Goal: Task Accomplishment & Management: Use online tool/utility

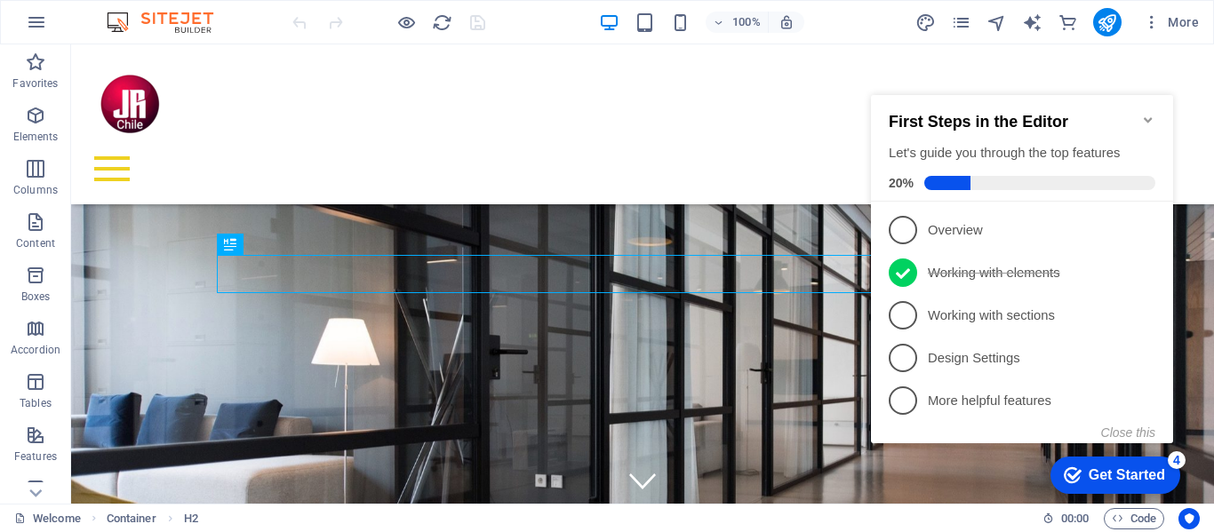
scroll to position [364, 0]
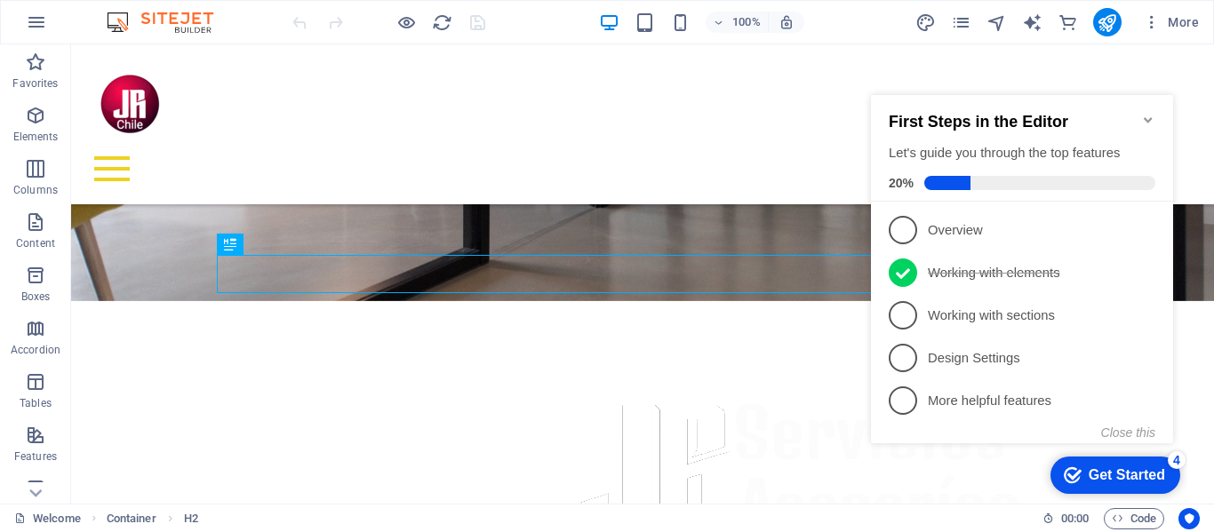
click at [1150, 113] on icon "Minimize checklist" at bounding box center [1148, 120] width 14 height 14
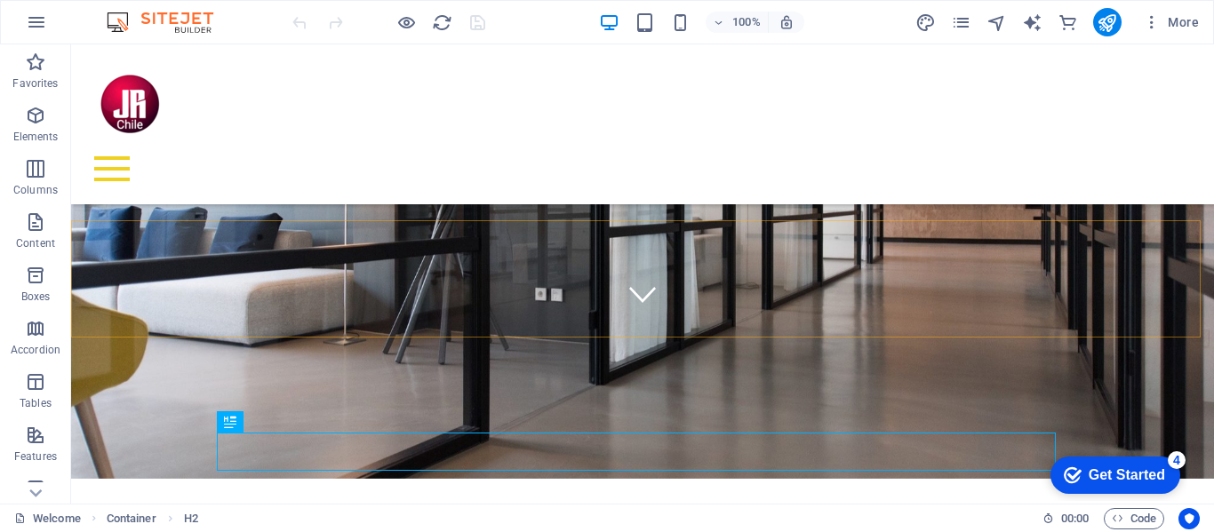
scroll to position [98, 0]
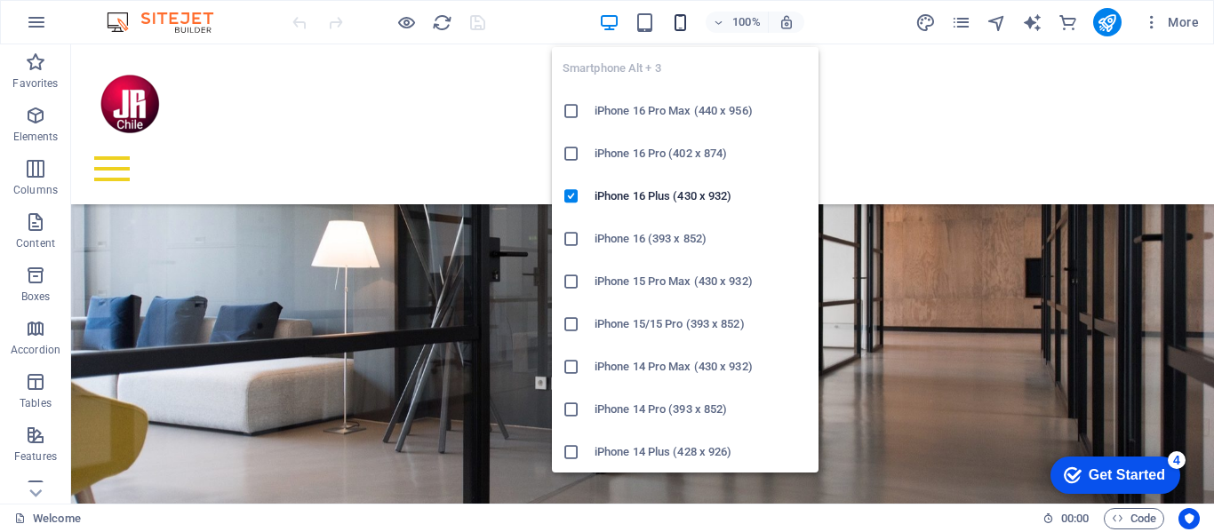
click at [685, 18] on icon "button" at bounding box center [680, 22] width 20 height 20
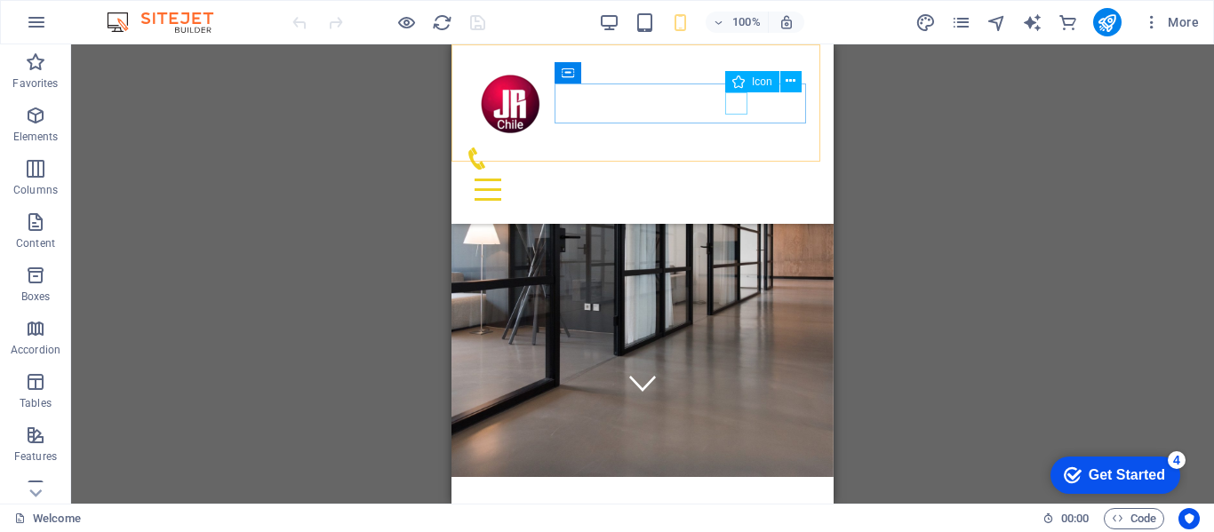
click at [735, 147] on figure at bounding box center [635, 158] width 339 height 22
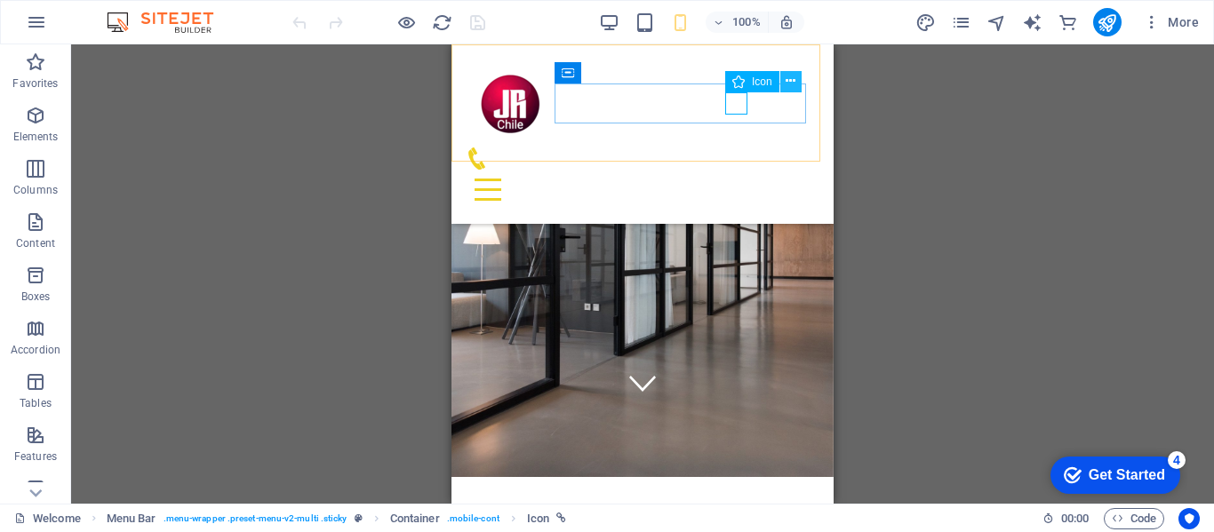
click at [792, 81] on icon at bounding box center [790, 81] width 10 height 19
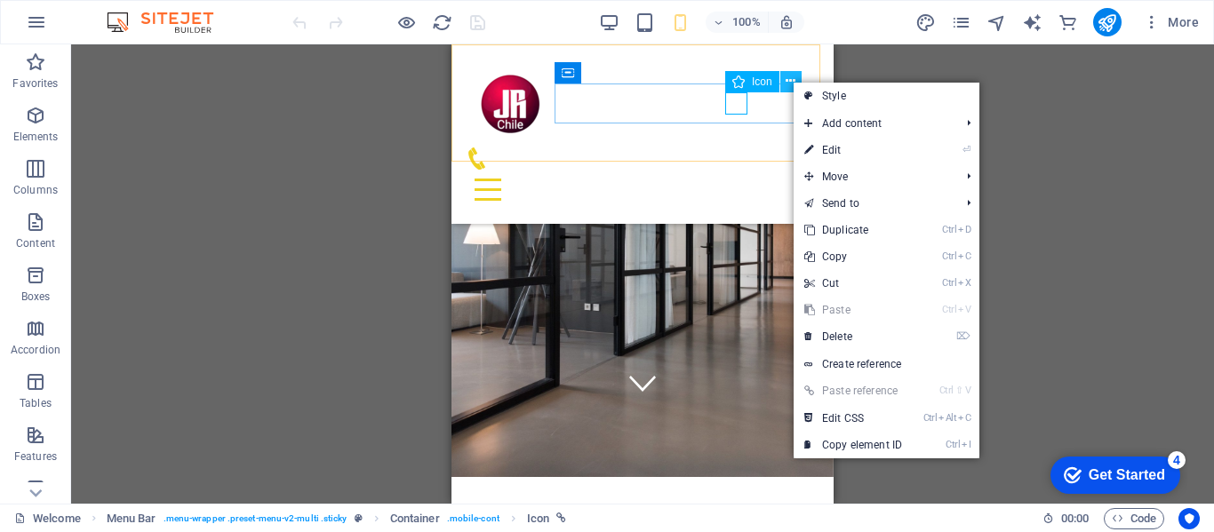
click at [791, 77] on icon at bounding box center [790, 81] width 10 height 19
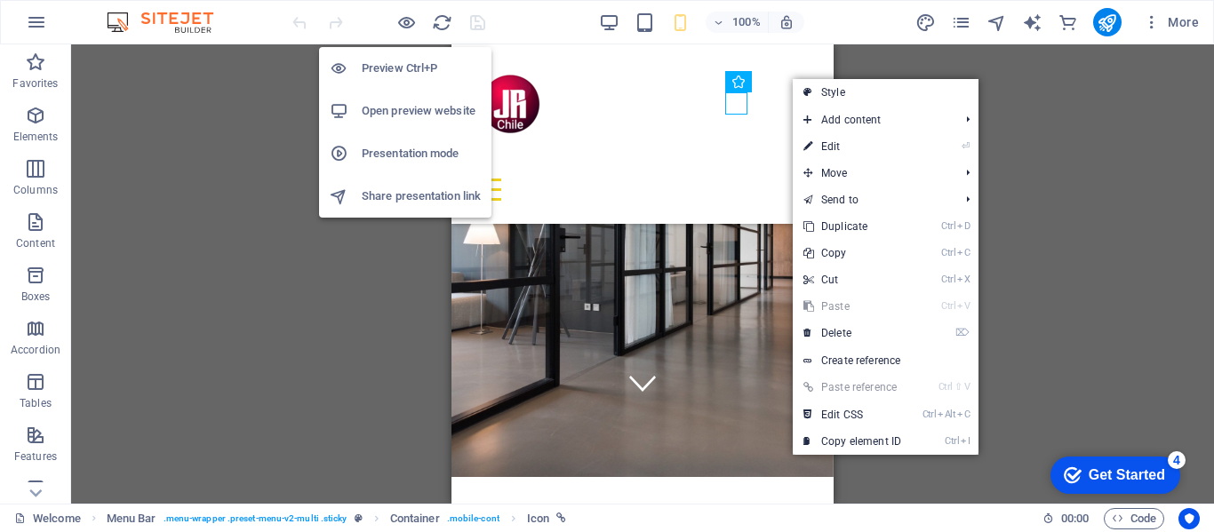
click at [391, 68] on h6 "Preview Ctrl+P" at bounding box center [421, 68] width 119 height 21
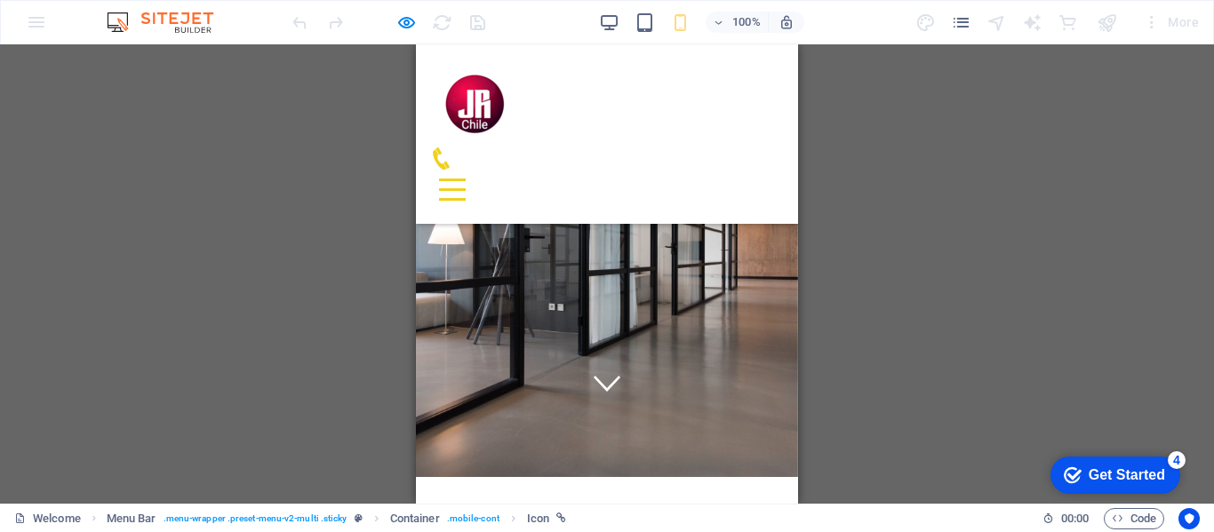
click at [450, 147] on icon at bounding box center [441, 158] width 17 height 22
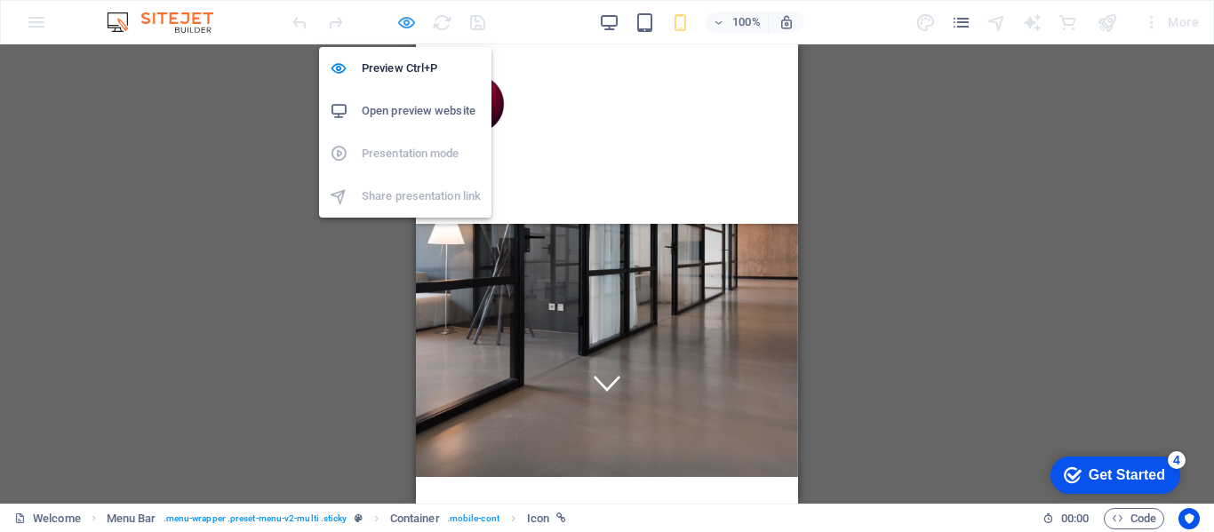
click at [404, 21] on icon "button" at bounding box center [406, 22] width 20 height 20
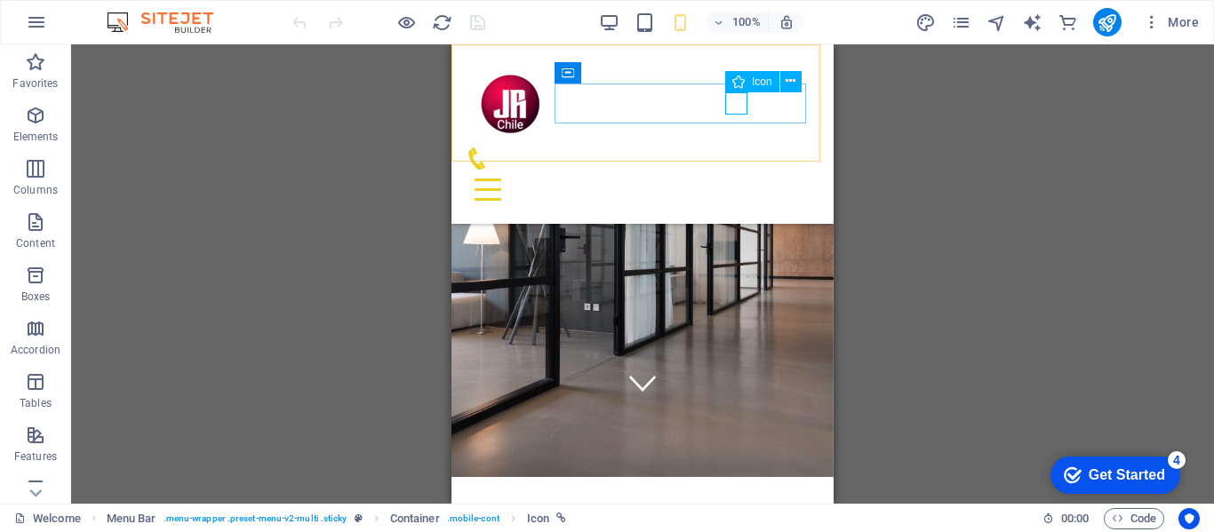
click at [734, 147] on figure at bounding box center [635, 158] width 339 height 22
select select "xMidYMid"
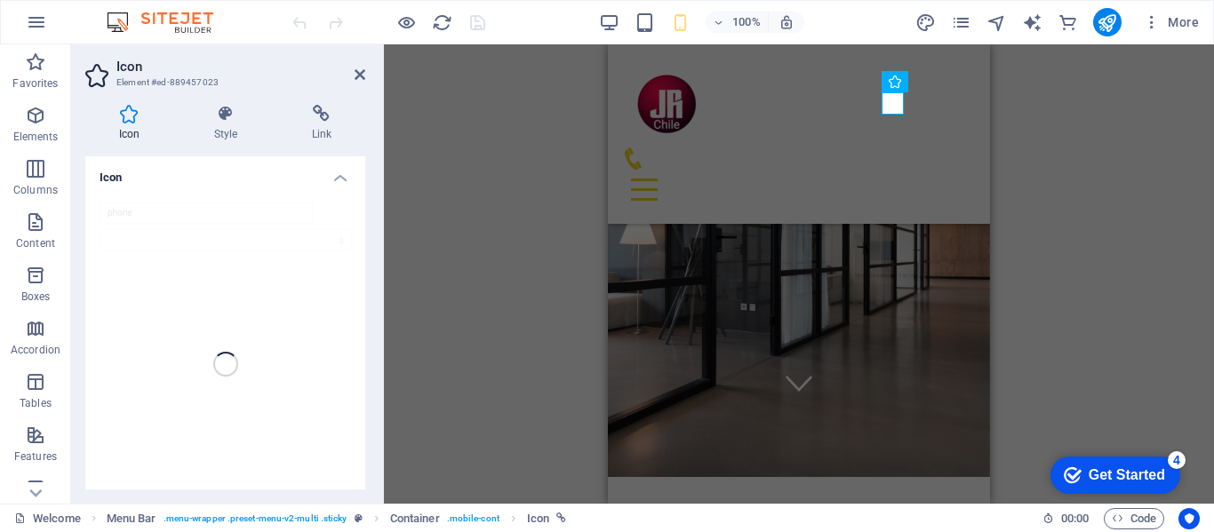
drag, startPoint x: 361, startPoint y: 227, endPoint x: 363, endPoint y: 285, distance: 58.7
click at [357, 313] on div "phone" at bounding box center [225, 364] width 280 height 352
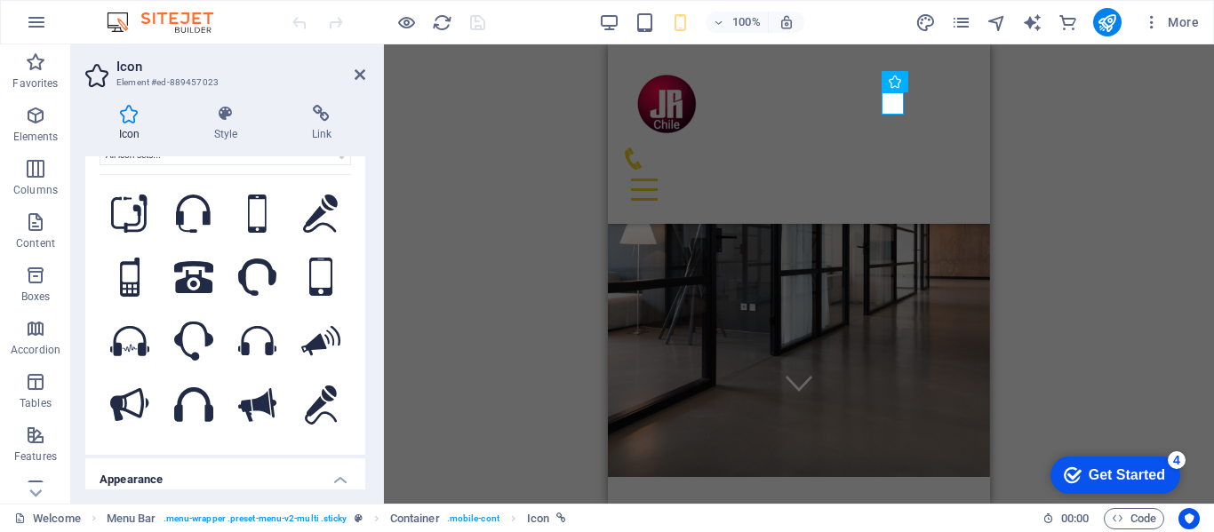
scroll to position [0, 0]
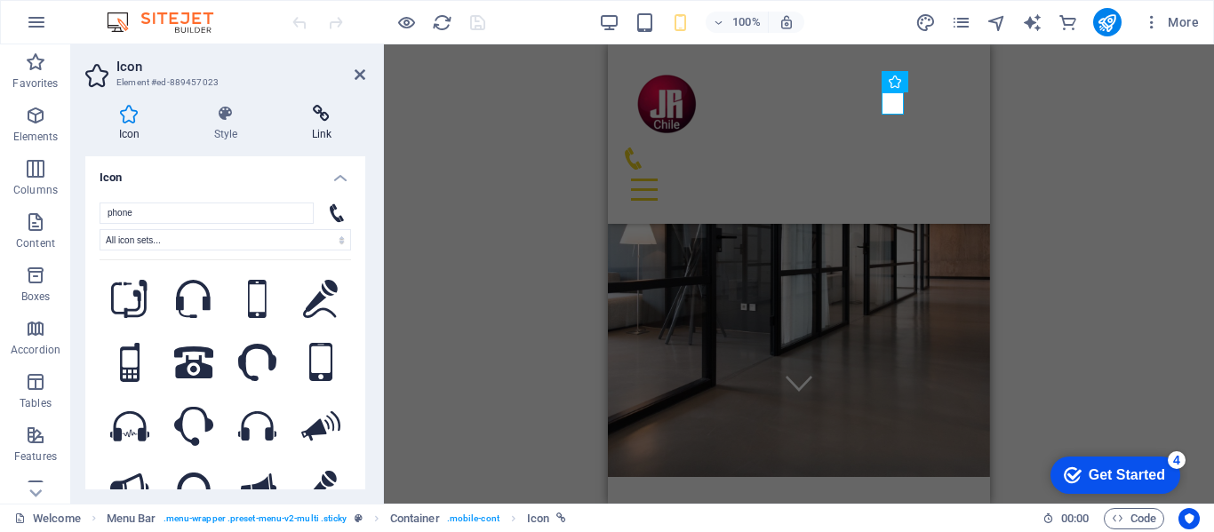
click at [329, 121] on icon at bounding box center [321, 114] width 87 height 18
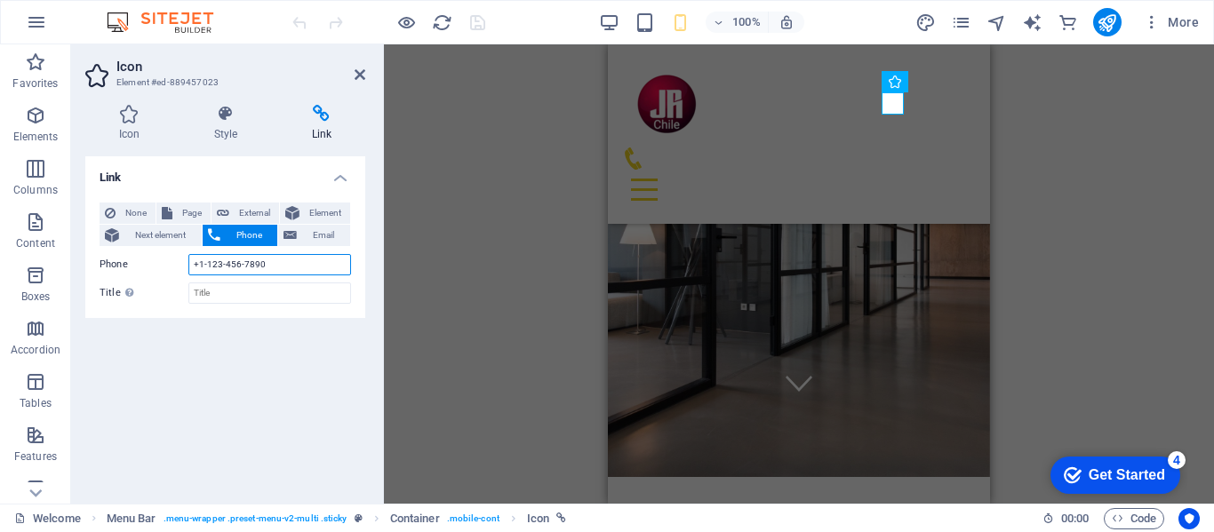
drag, startPoint x: 277, startPoint y: 261, endPoint x: 177, endPoint y: 252, distance: 100.8
click at [177, 252] on div "None Page External Element Next element Phone Email Page Welcome About us What …" at bounding box center [224, 253] width 251 height 101
type input "[PHONE_NUMBER]"
click at [223, 289] on input "Title Additional link description, should not be the same as the link text. The…" at bounding box center [269, 293] width 163 height 21
type input "j"
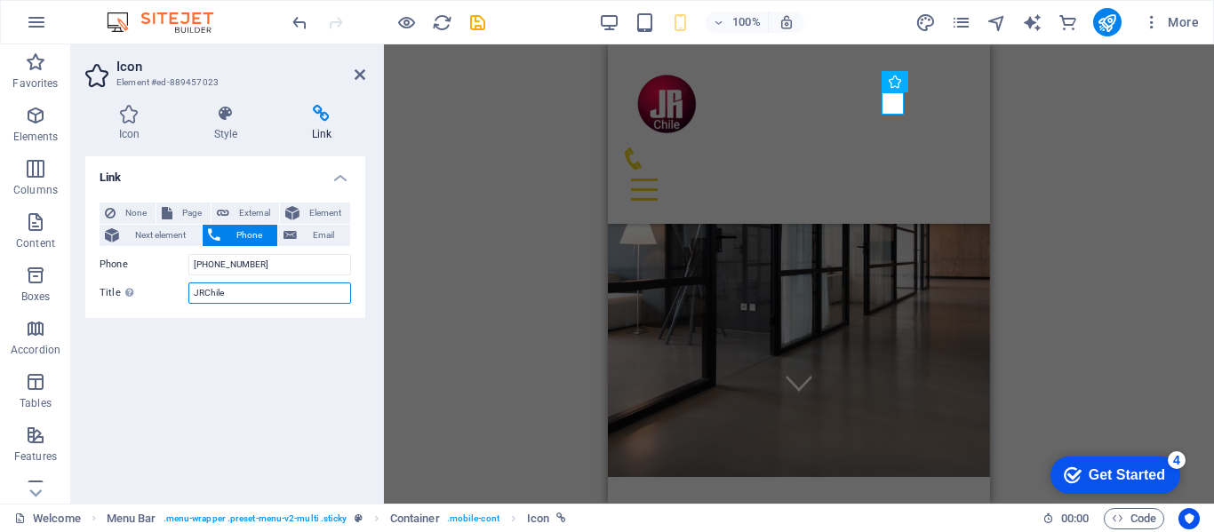
type input "JRChile"
click at [336, 359] on div "Link None Page External Element Next element Phone Email Page Welcome About us …" at bounding box center [225, 322] width 280 height 333
click at [131, 115] on icon at bounding box center [129, 114] width 88 height 18
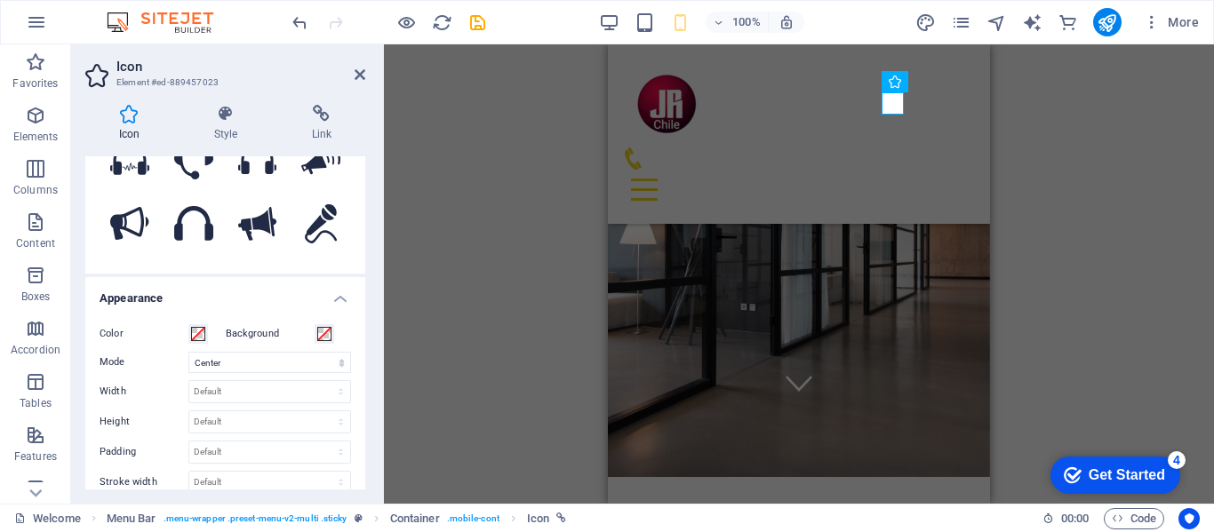
scroll to position [89, 0]
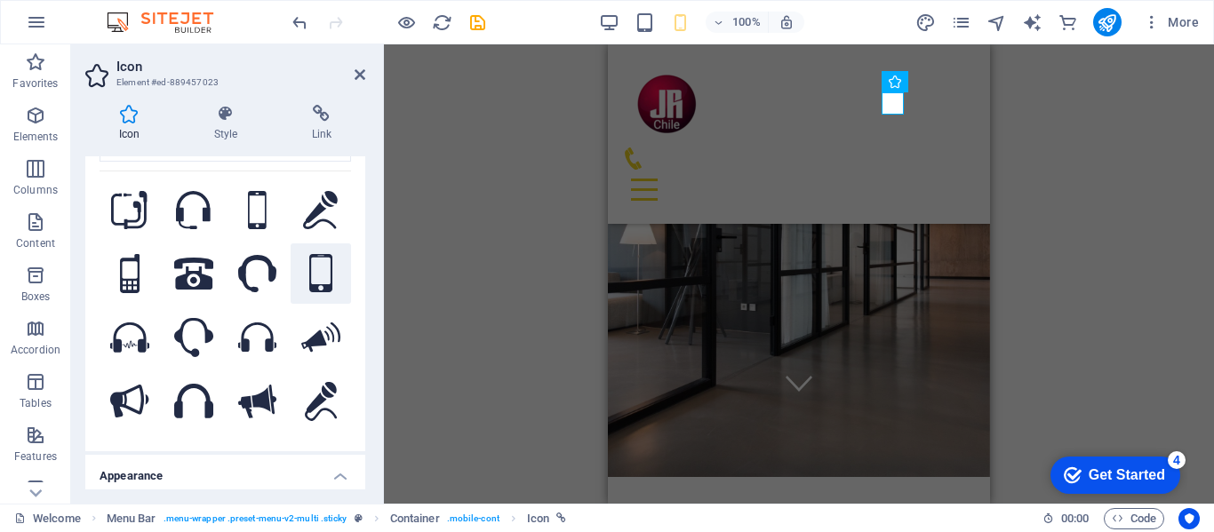
click at [319, 262] on icon at bounding box center [320, 273] width 23 height 39
drag, startPoint x: 361, startPoint y: 267, endPoint x: 354, endPoint y: 324, distance: 58.1
click at [354, 325] on div "phone All icon sets... IcoFont Ionicons FontAwesome Brands FontAwesome Duotone …" at bounding box center [225, 275] width 280 height 352
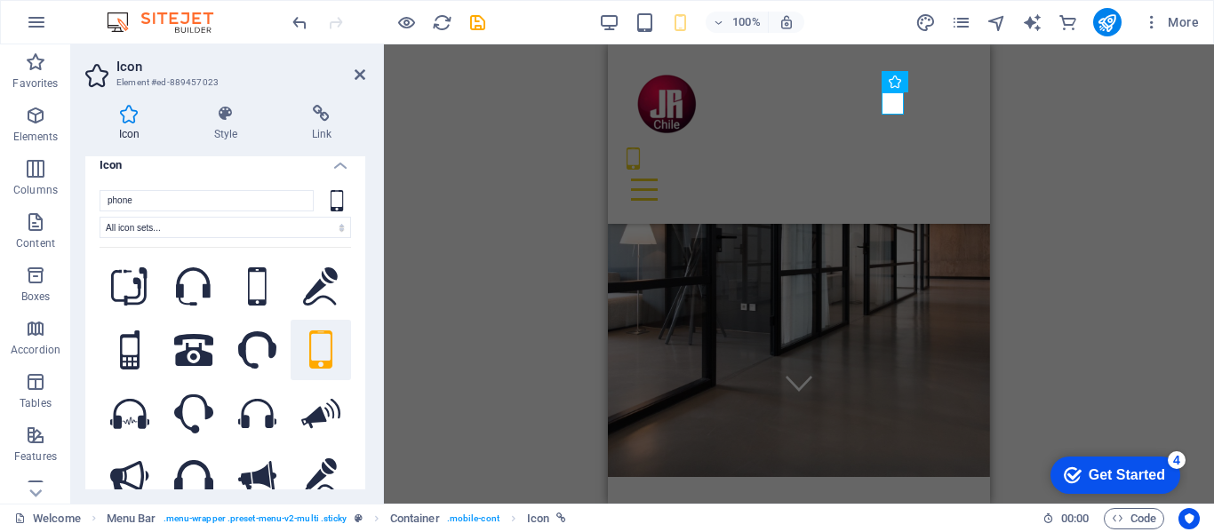
scroll to position [0, 0]
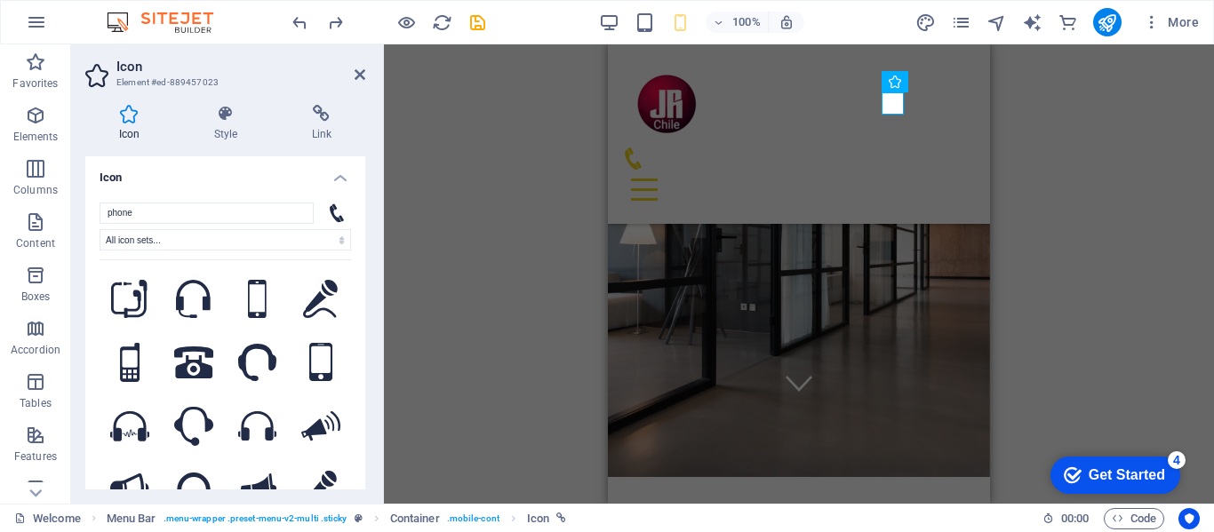
click at [1132, 236] on div "H2 Container Menu Bar Container HTML Icon Logo Image Banner Container" at bounding box center [799, 273] width 830 height 459
click at [359, 68] on icon at bounding box center [359, 75] width 11 height 14
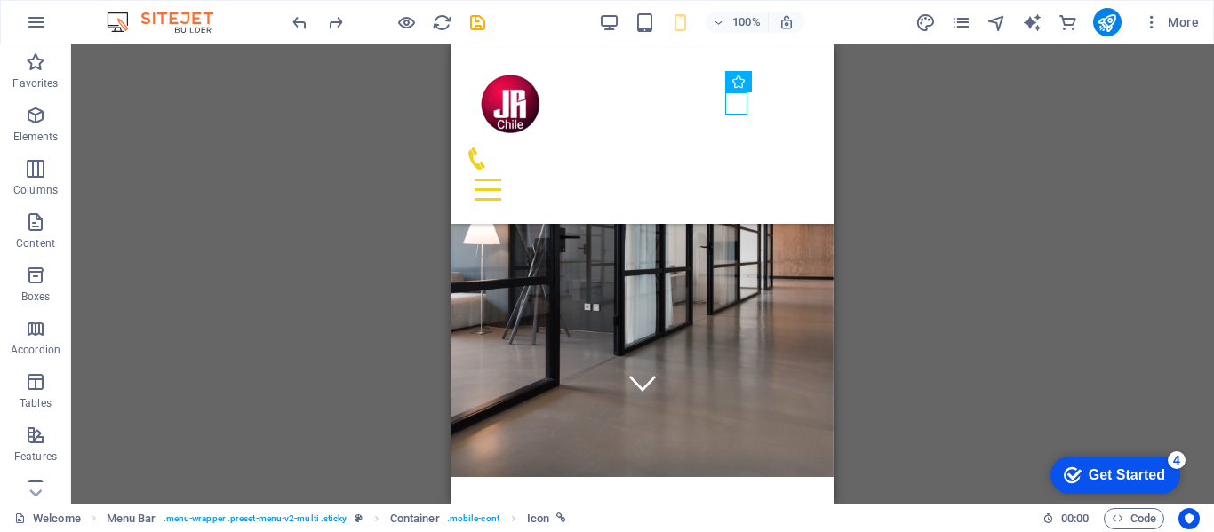
click at [1075, 236] on div "H2 Container Menu Bar Container HTML Icon Logo Image Banner Container" at bounding box center [642, 273] width 1142 height 459
click at [736, 147] on figure at bounding box center [635, 158] width 339 height 22
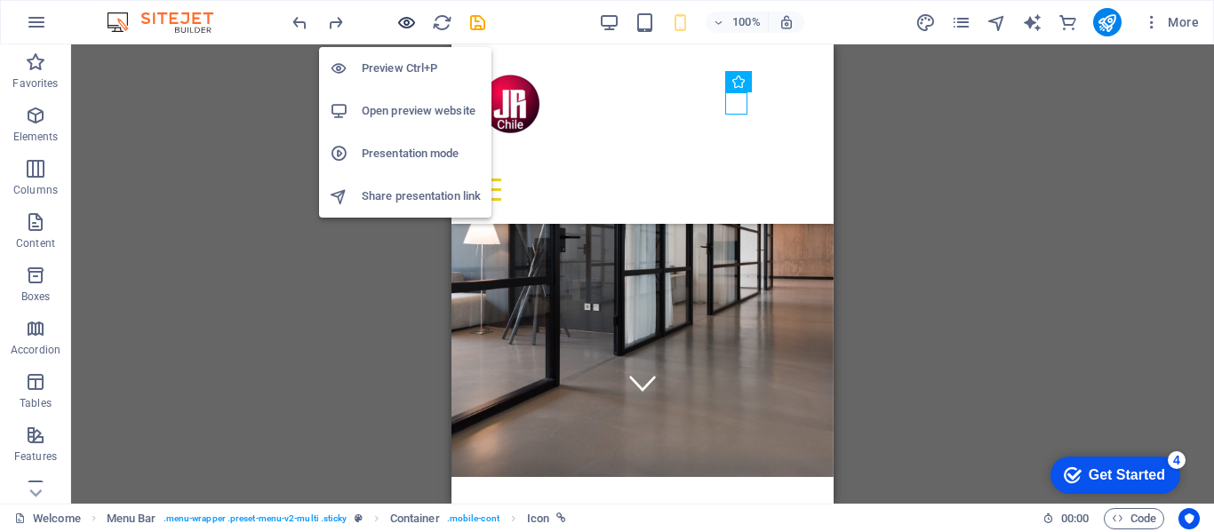
click at [404, 23] on icon "button" at bounding box center [406, 22] width 20 height 20
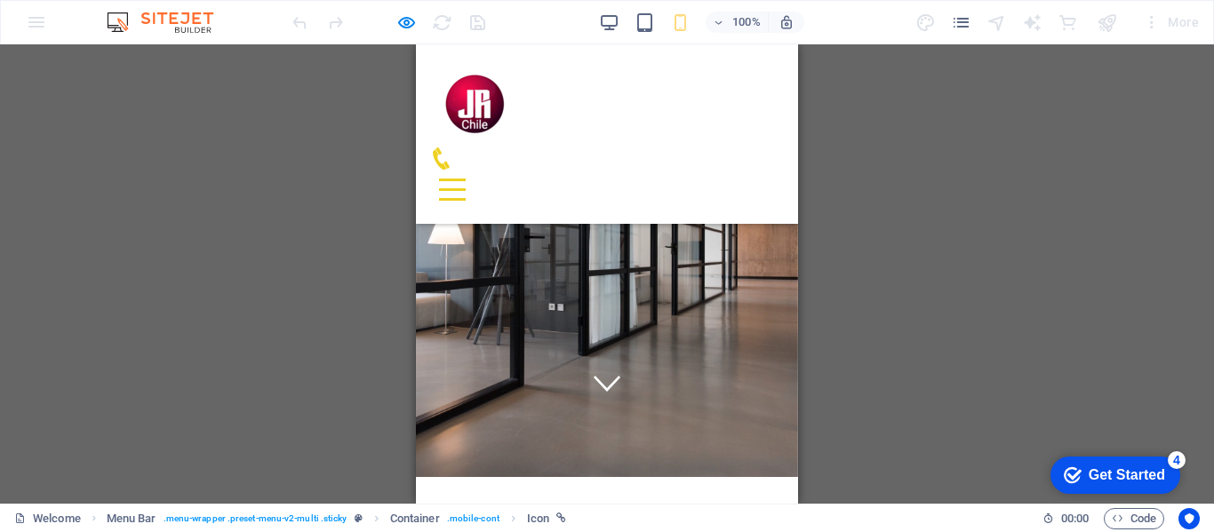
click at [452, 147] on icon at bounding box center [441, 158] width 22 height 22
click at [967, 273] on div "H2 Container Menu Bar Container HTML Icon Logo Image Banner Container" at bounding box center [607, 273] width 1214 height 459
click at [466, 179] on div at bounding box center [452, 190] width 27 height 22
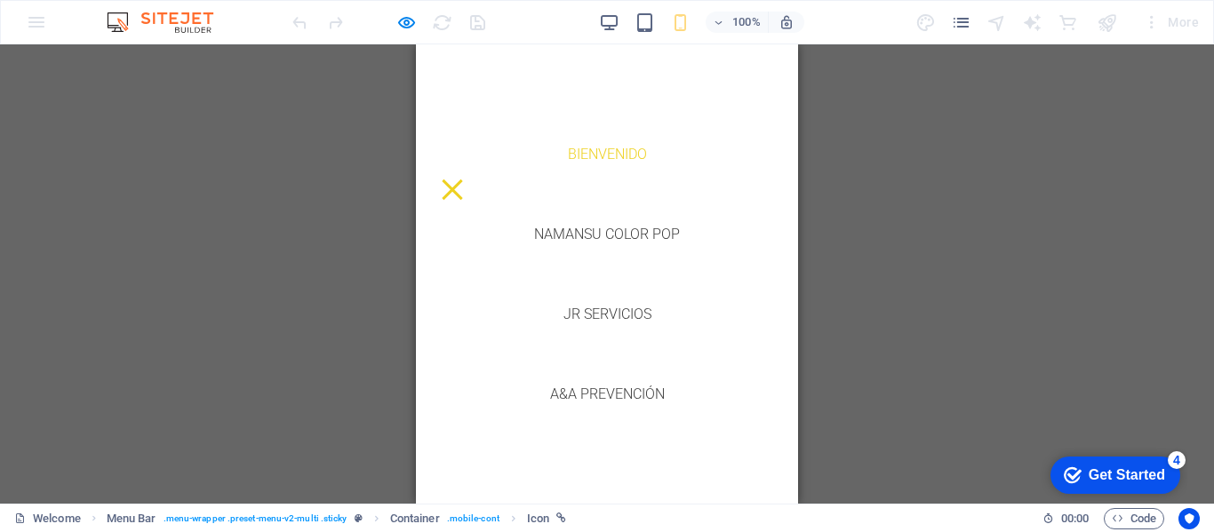
scroll to position [98, 0]
click at [462, 179] on button at bounding box center [452, 189] width 20 height 20
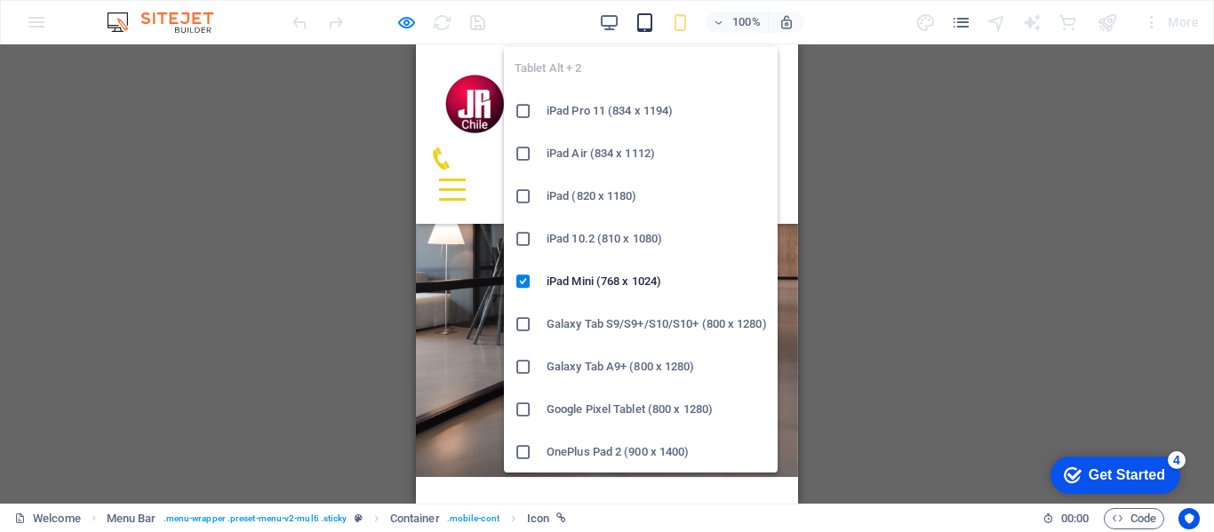
click at [643, 17] on icon "button" at bounding box center [644, 22] width 20 height 20
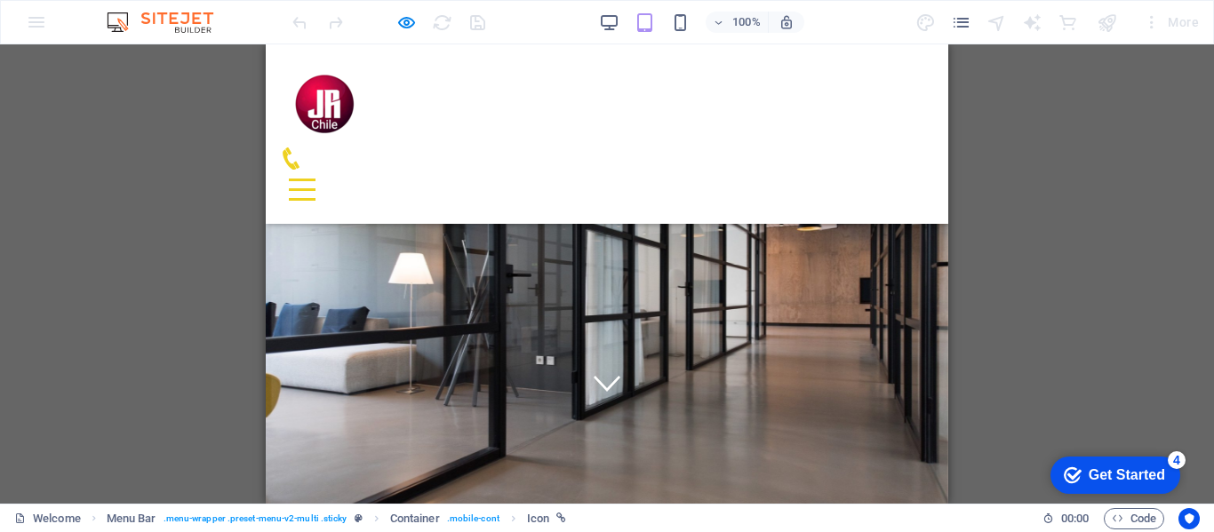
click at [302, 147] on icon at bounding box center [291, 158] width 22 height 22
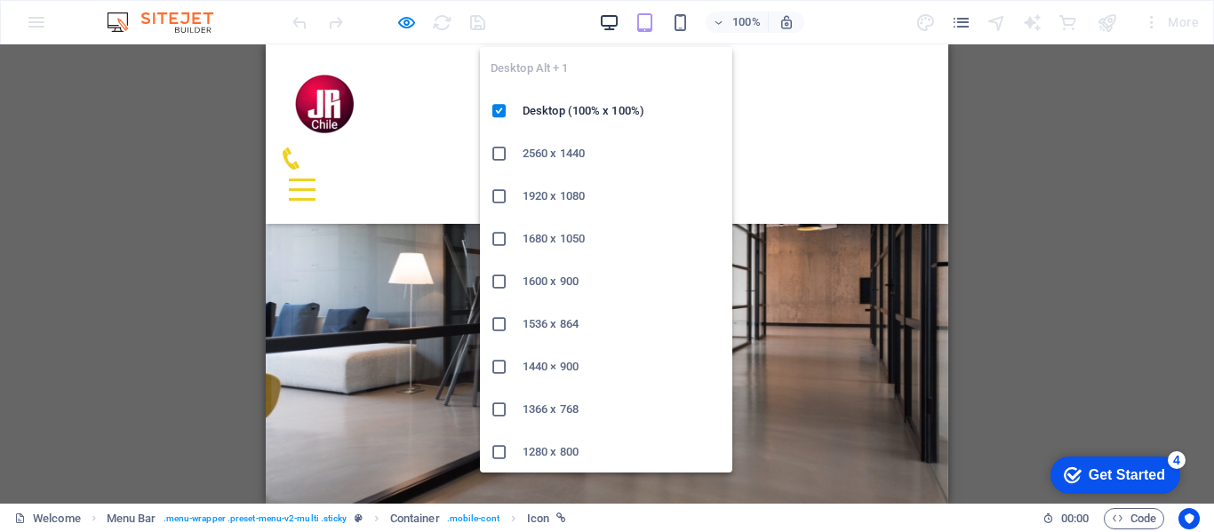
click at [609, 22] on icon "button" at bounding box center [609, 22] width 20 height 20
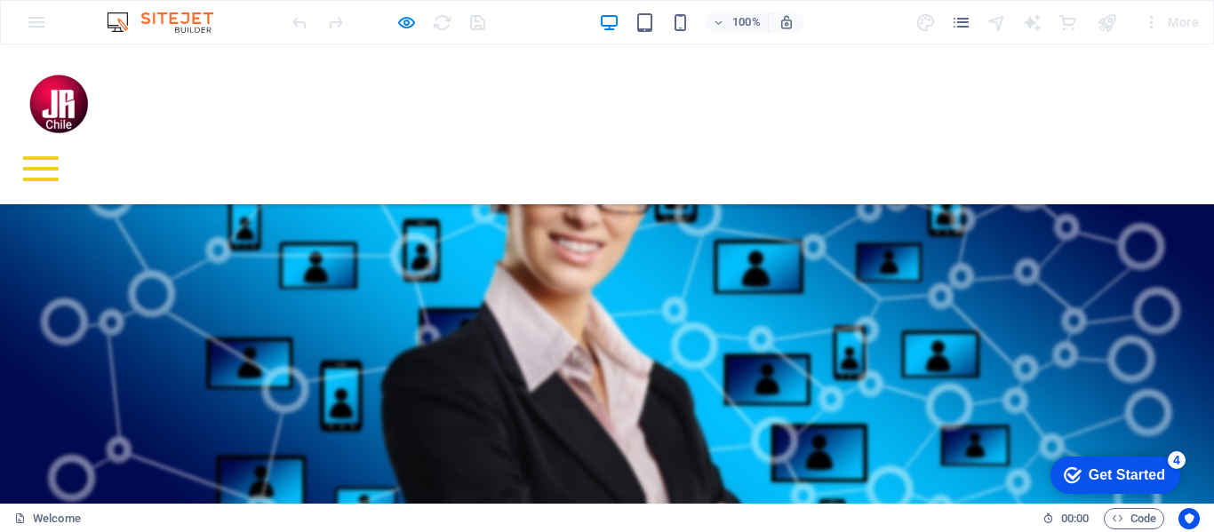
scroll to position [1590, 0]
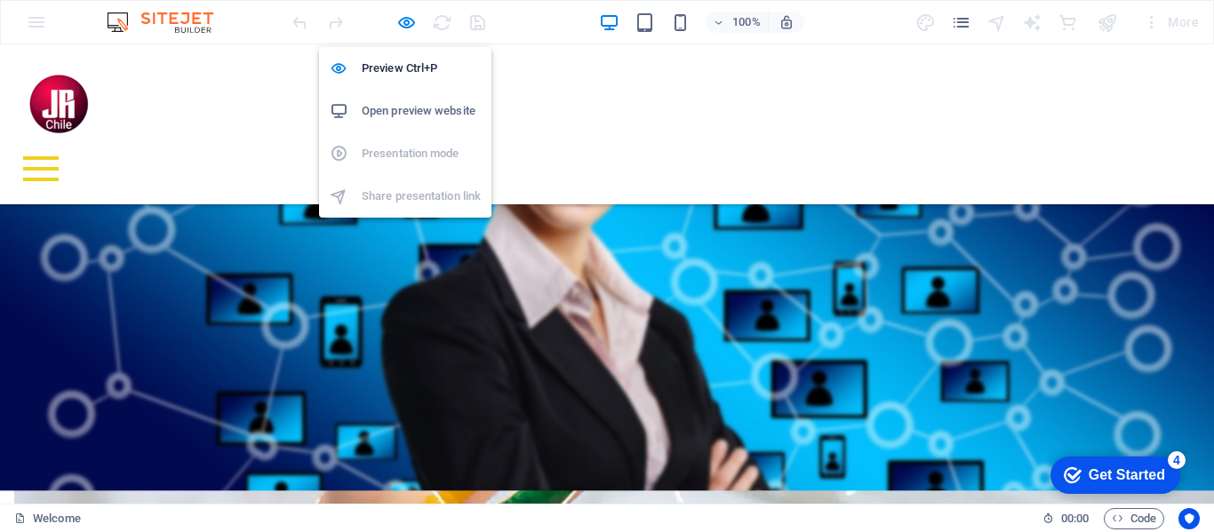
drag, startPoint x: 408, startPoint y: 19, endPoint x: 426, endPoint y: 129, distance: 111.6
click at [408, 20] on icon "button" at bounding box center [406, 22] width 20 height 20
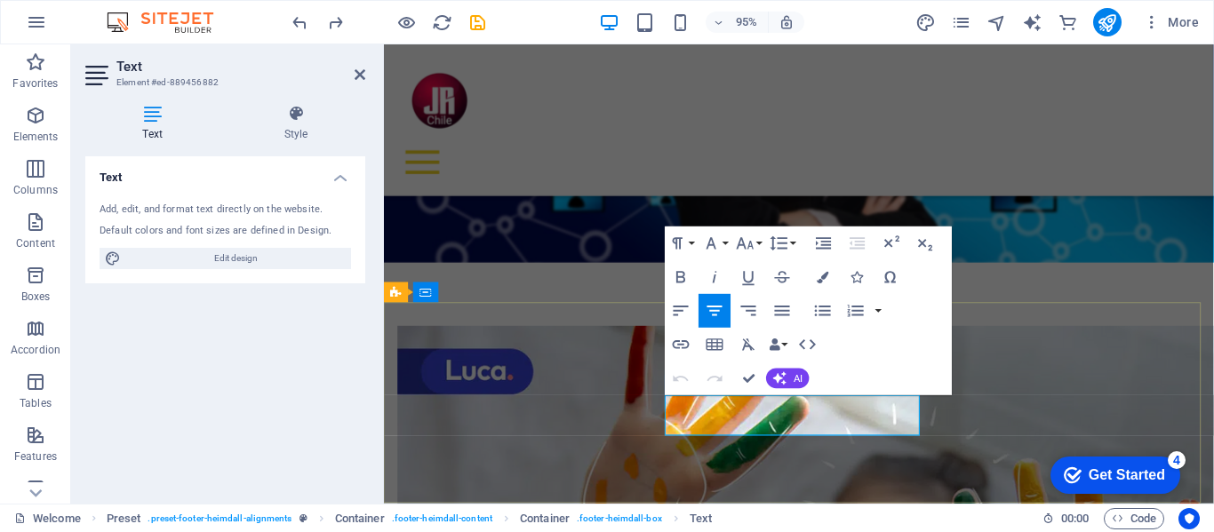
scroll to position [1587, 0]
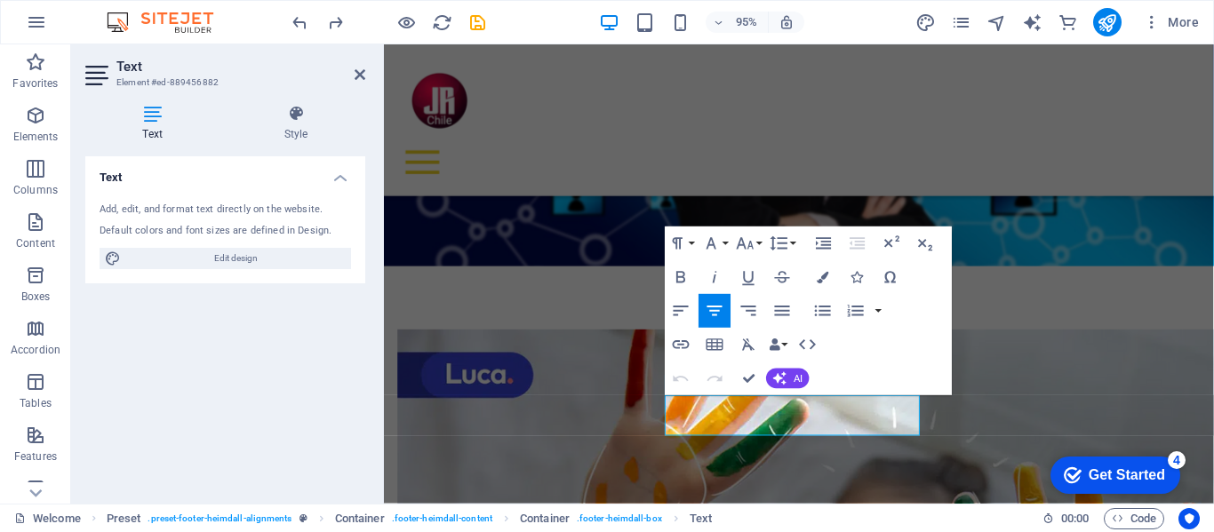
click at [156, 117] on icon at bounding box center [152, 114] width 134 height 18
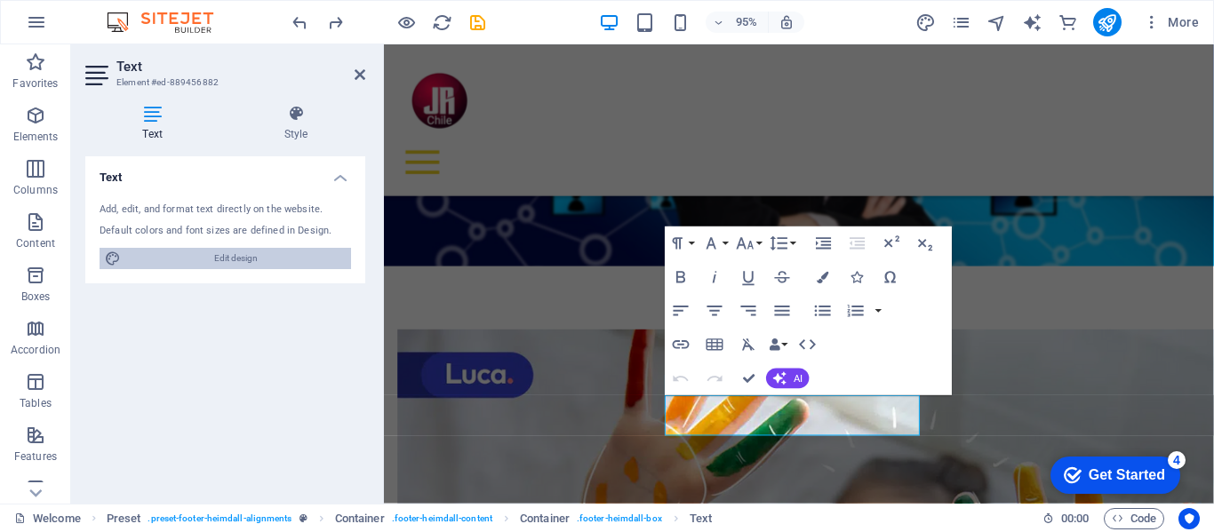
click at [245, 260] on span "Edit design" at bounding box center [235, 258] width 219 height 21
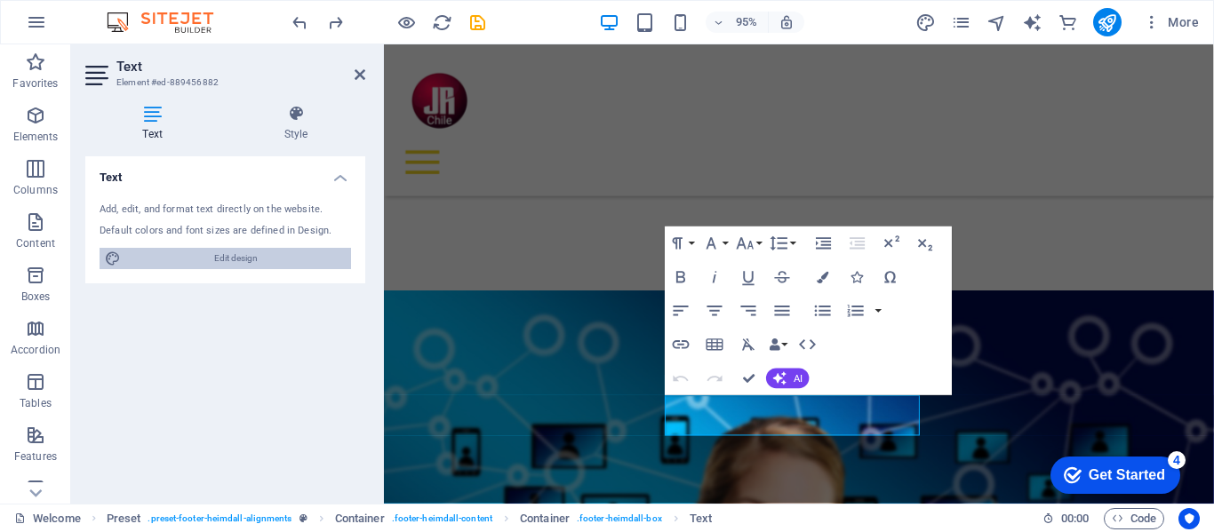
select select "px"
select select "300"
select select "px"
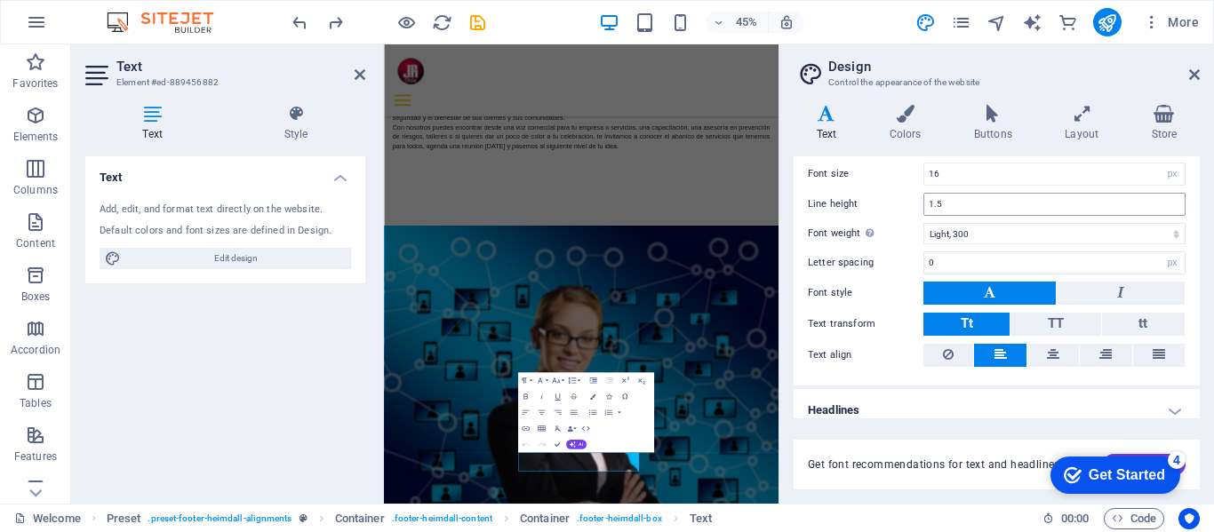
scroll to position [143, 0]
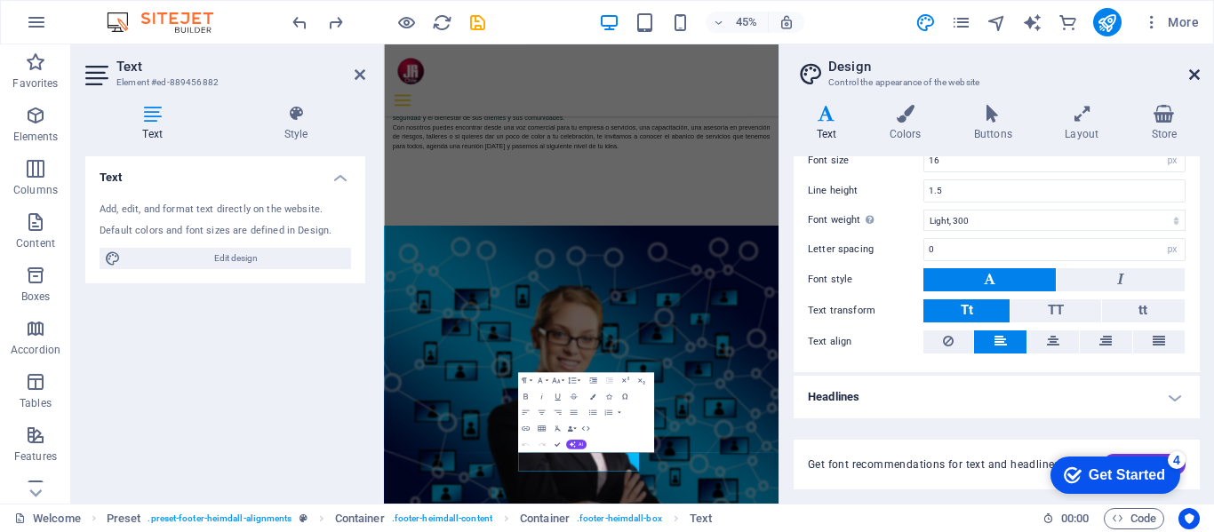
click at [1195, 72] on icon at bounding box center [1194, 75] width 11 height 14
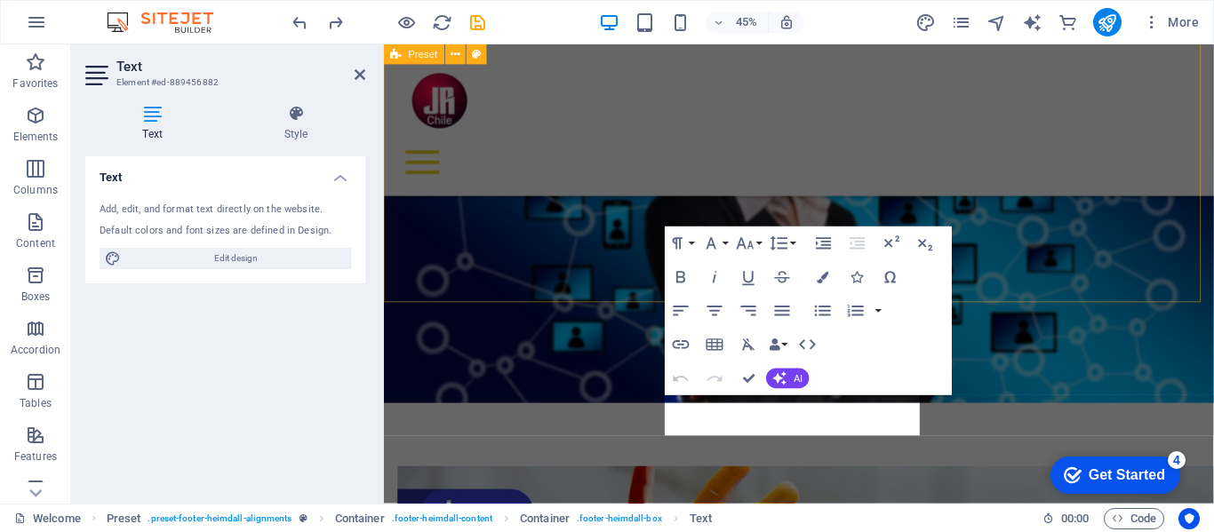
scroll to position [1587, 0]
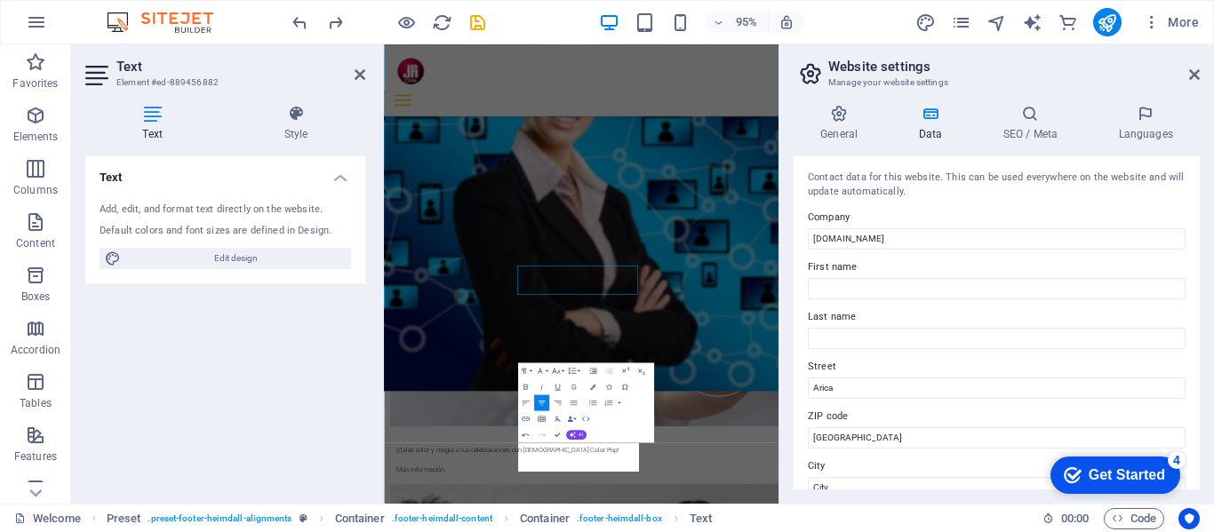
scroll to position [1464, 0]
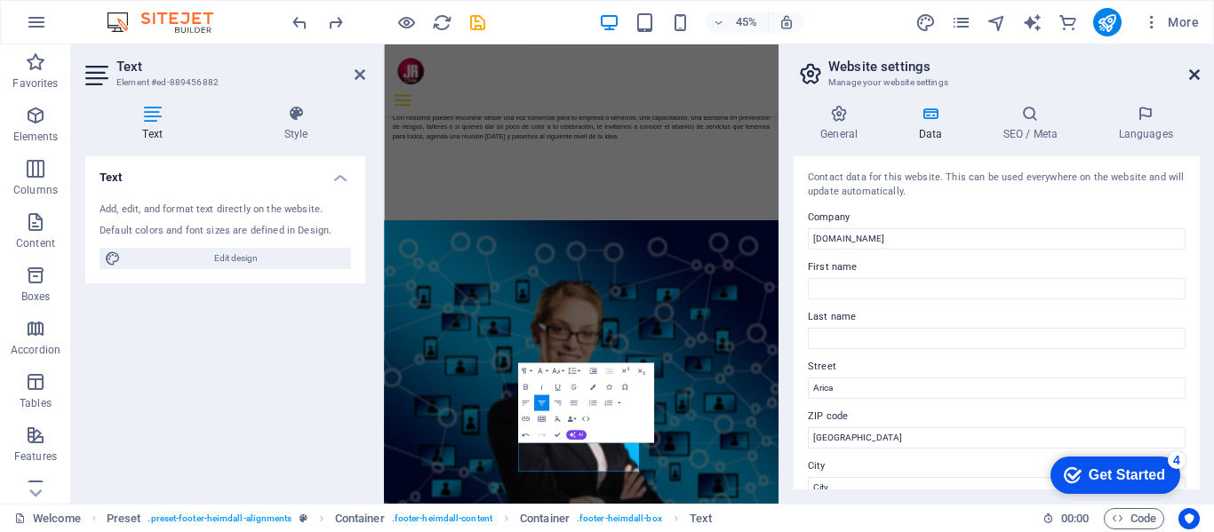
click at [1196, 73] on icon at bounding box center [1194, 75] width 11 height 14
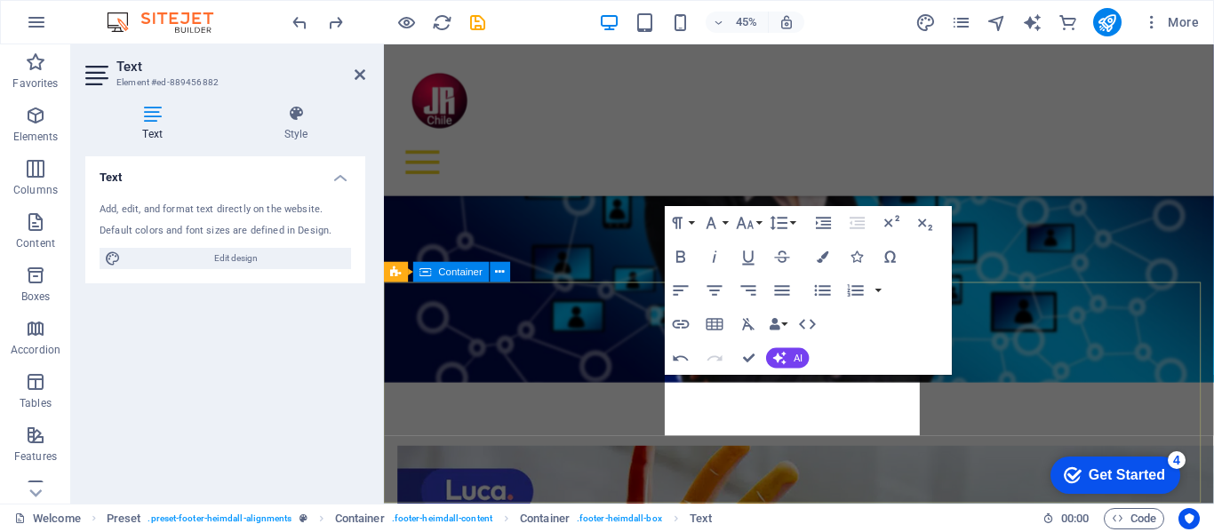
scroll to position [1608, 0]
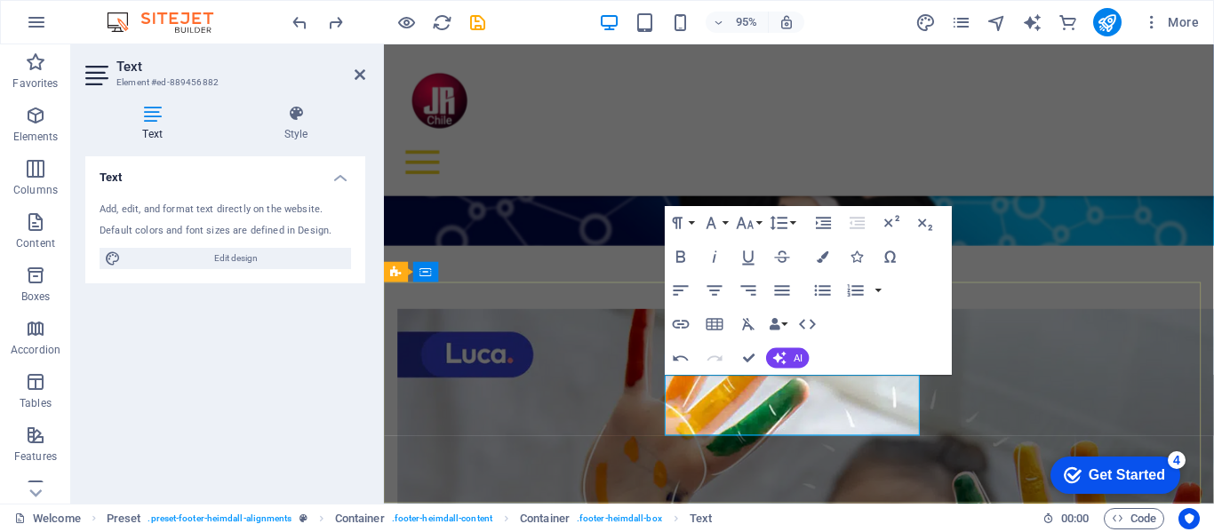
drag, startPoint x: 784, startPoint y: 420, endPoint x: 730, endPoint y: 421, distance: 53.3
click at [677, 253] on icon "button" at bounding box center [681, 257] width 9 height 12
drag, startPoint x: 787, startPoint y: 448, endPoint x: 722, endPoint y: 406, distance: 77.1
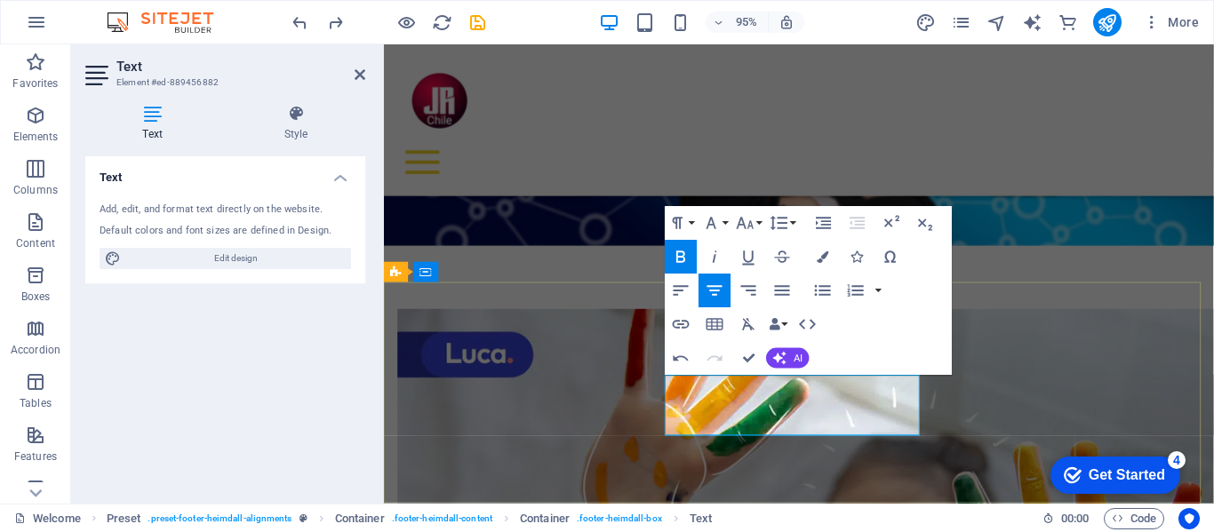
click at [679, 253] on icon "button" at bounding box center [681, 257] width 20 height 20
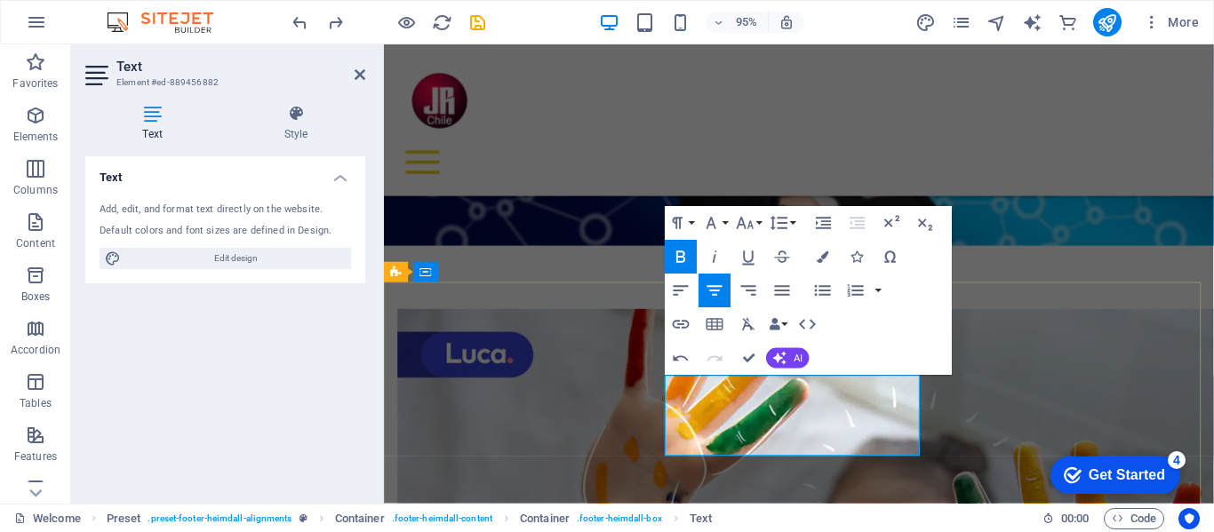
click at [384, 44] on lt-strong "ó" at bounding box center [384, 44] width 0 height 0
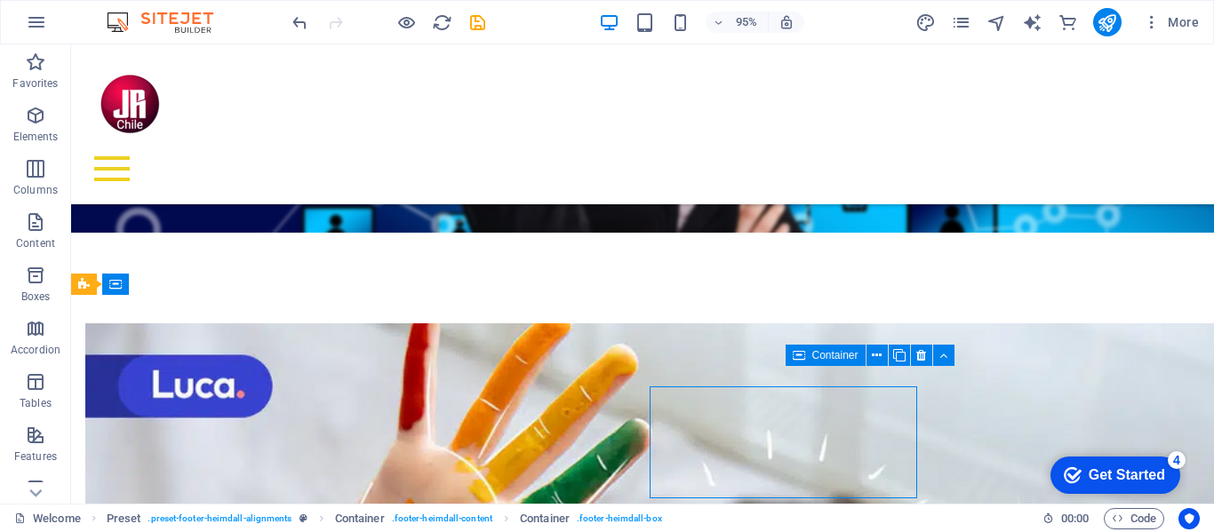
scroll to position [1588, 0]
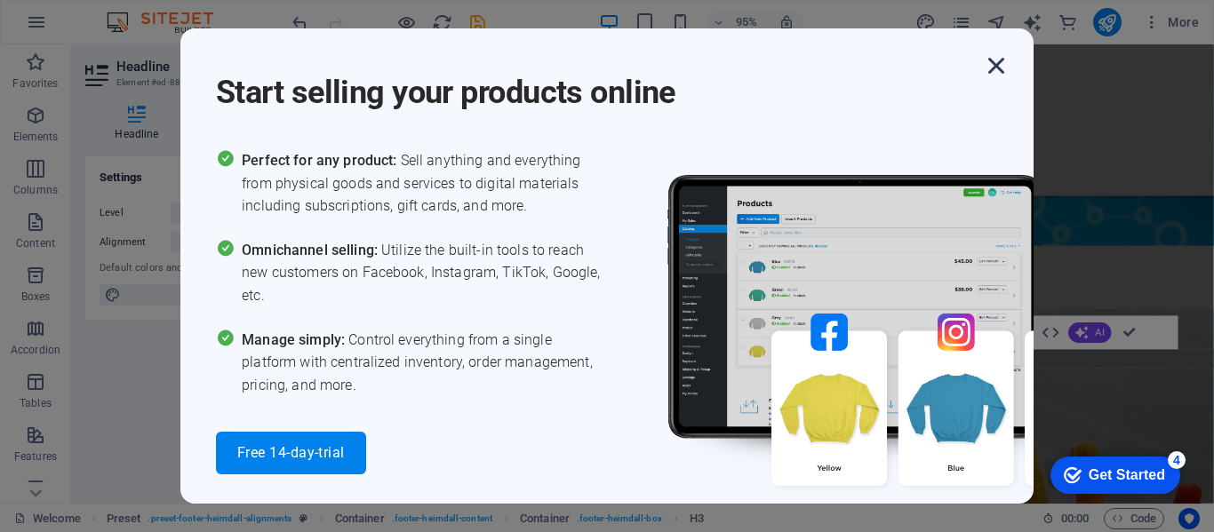
click at [996, 60] on icon "button" at bounding box center [996, 66] width 32 height 32
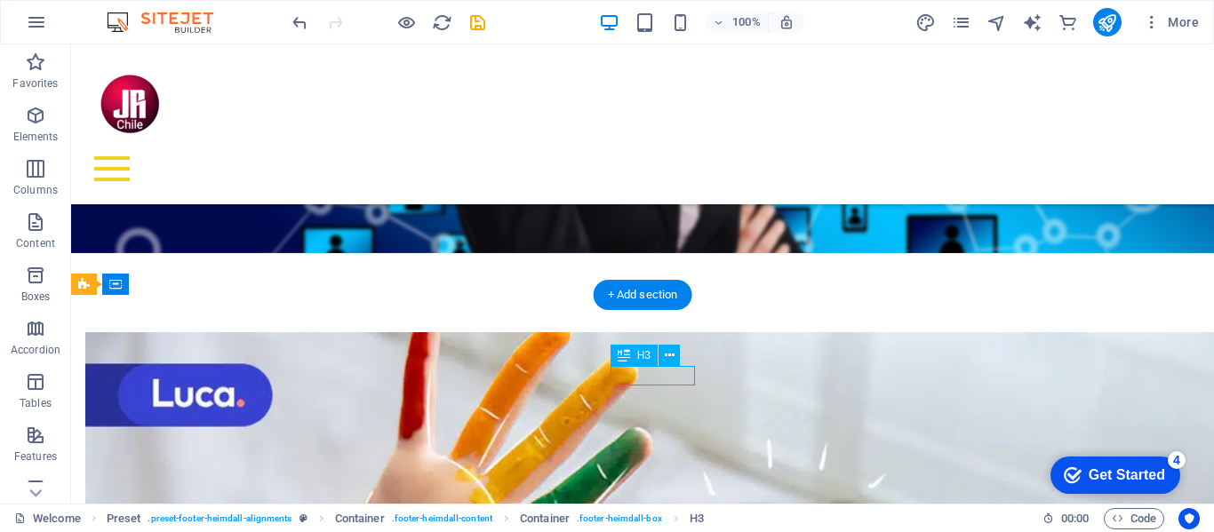
drag, startPoint x: 635, startPoint y: 372, endPoint x: 610, endPoint y: 370, distance: 24.9
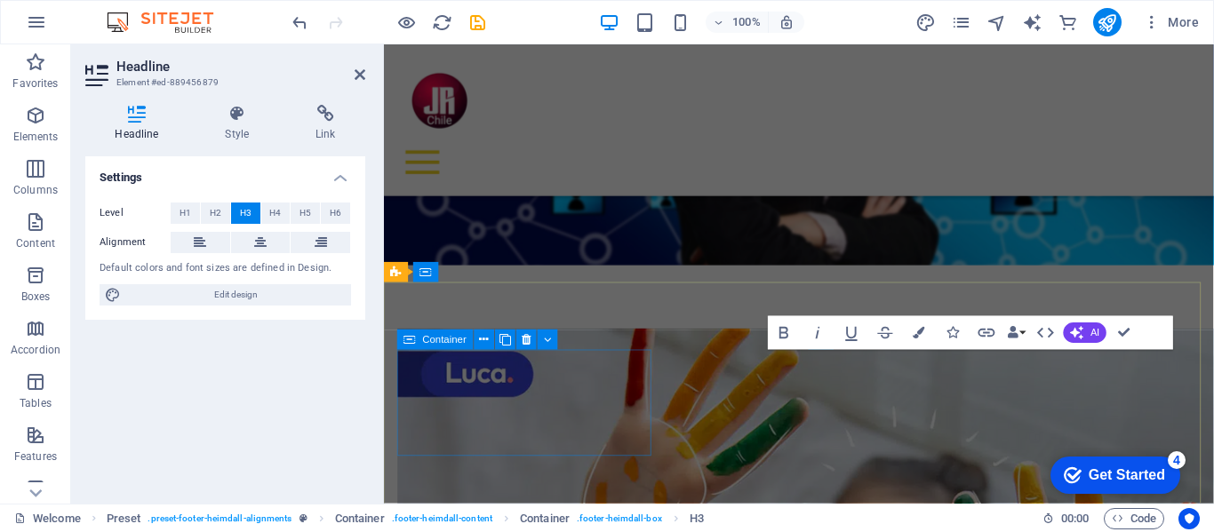
scroll to position [1608, 0]
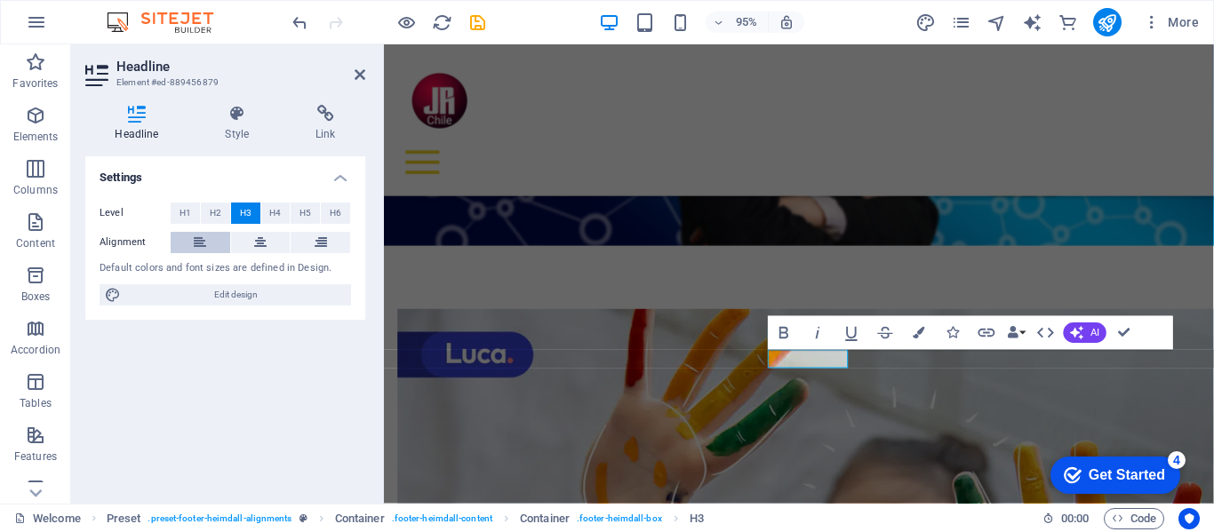
click at [194, 243] on icon at bounding box center [200, 242] width 12 height 21
click at [195, 242] on icon at bounding box center [200, 242] width 12 height 21
click at [255, 242] on icon at bounding box center [260, 242] width 12 height 21
click at [310, 244] on button at bounding box center [321, 242] width 60 height 21
drag, startPoint x: 252, startPoint y: 242, endPoint x: 211, endPoint y: 243, distance: 40.9
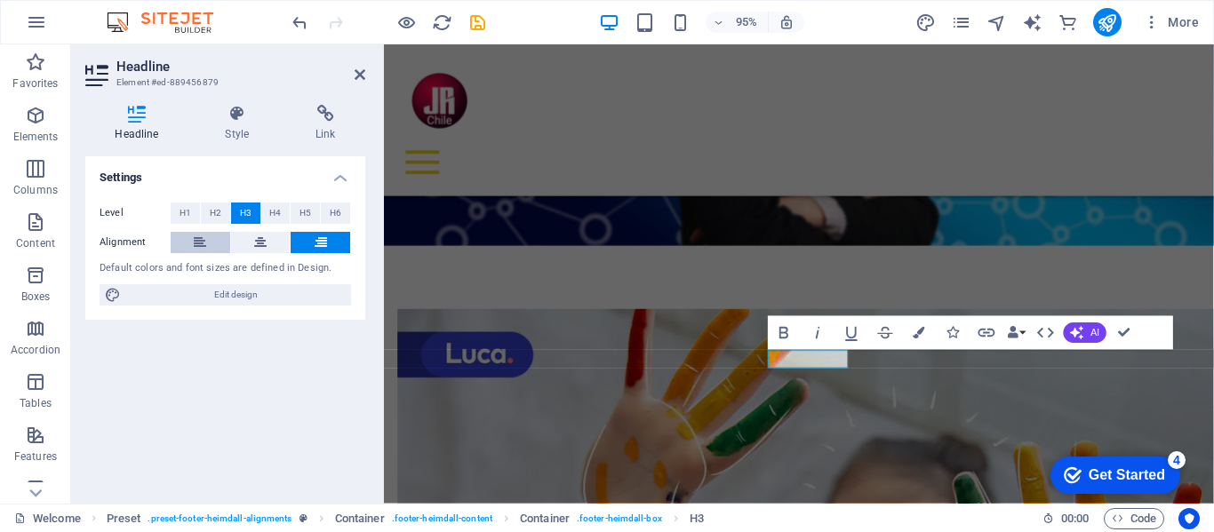
click at [238, 242] on button at bounding box center [261, 242] width 60 height 21
click at [206, 243] on icon at bounding box center [200, 242] width 12 height 21
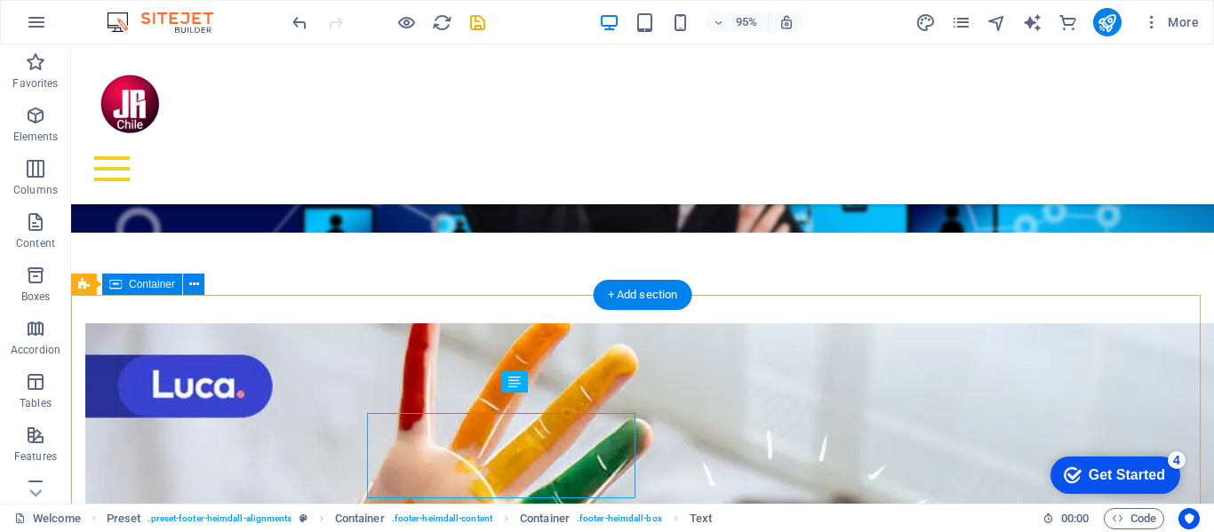
scroll to position [1588, 0]
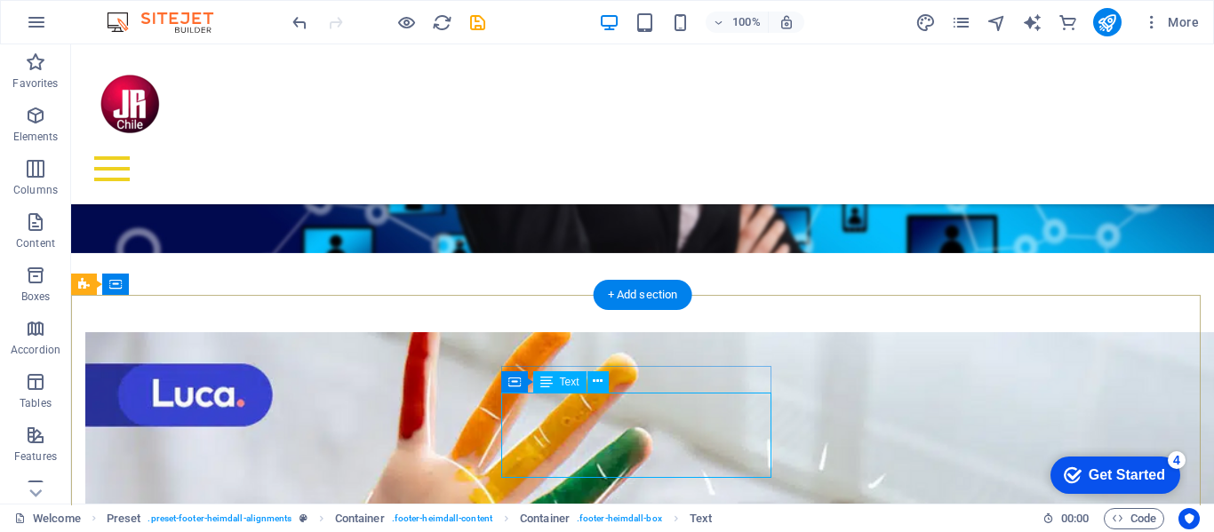
drag, startPoint x: 559, startPoint y: 418, endPoint x: 744, endPoint y: 468, distance: 191.6
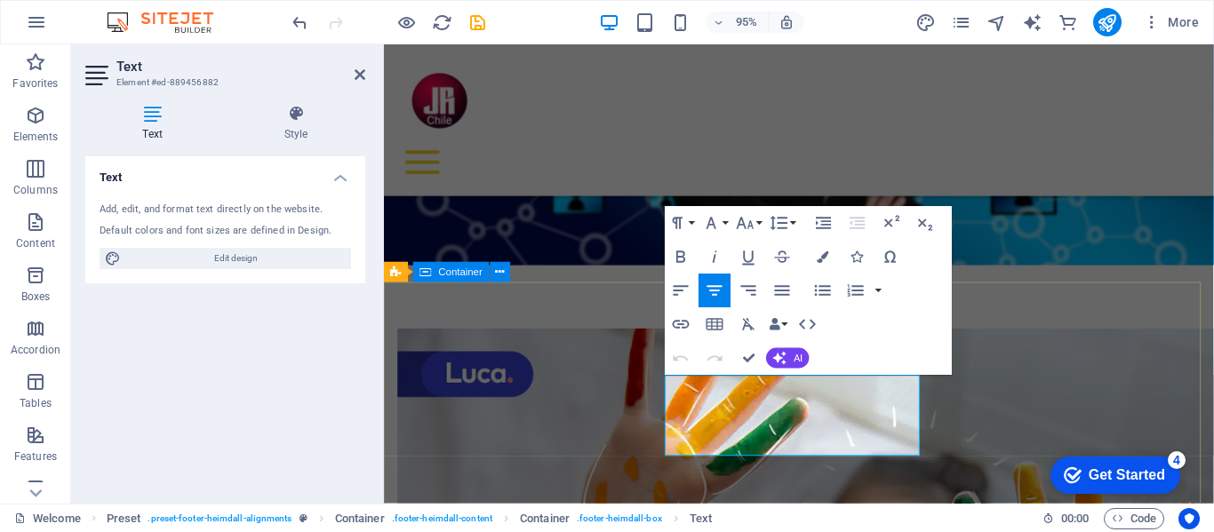
scroll to position [1608, 0]
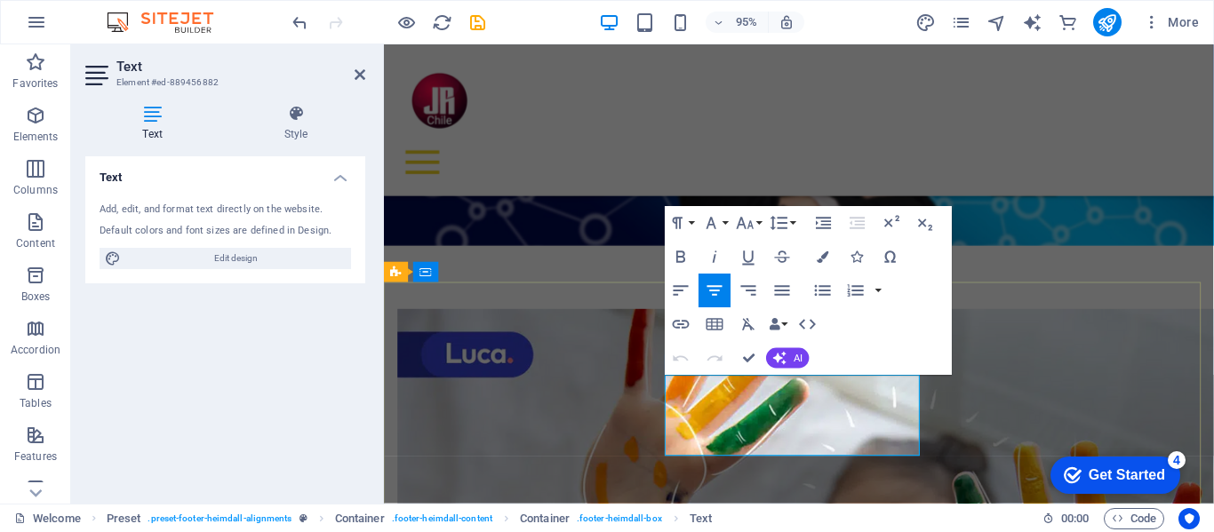
drag, startPoint x: 919, startPoint y: 466, endPoint x: 722, endPoint y: 414, distance: 203.0
click at [750, 288] on icon "button" at bounding box center [748, 291] width 20 height 20
click at [704, 290] on icon "button" at bounding box center [714, 291] width 20 height 20
click at [678, 283] on icon "button" at bounding box center [681, 291] width 20 height 20
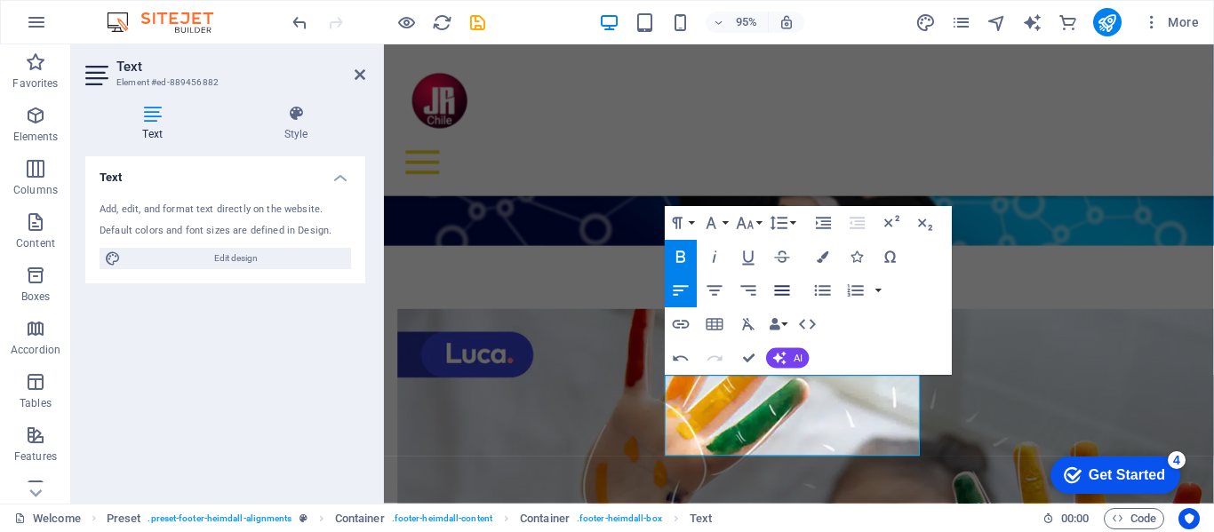
click at [783, 290] on icon "button" at bounding box center [782, 291] width 20 height 20
click at [718, 284] on icon "button" at bounding box center [714, 291] width 20 height 20
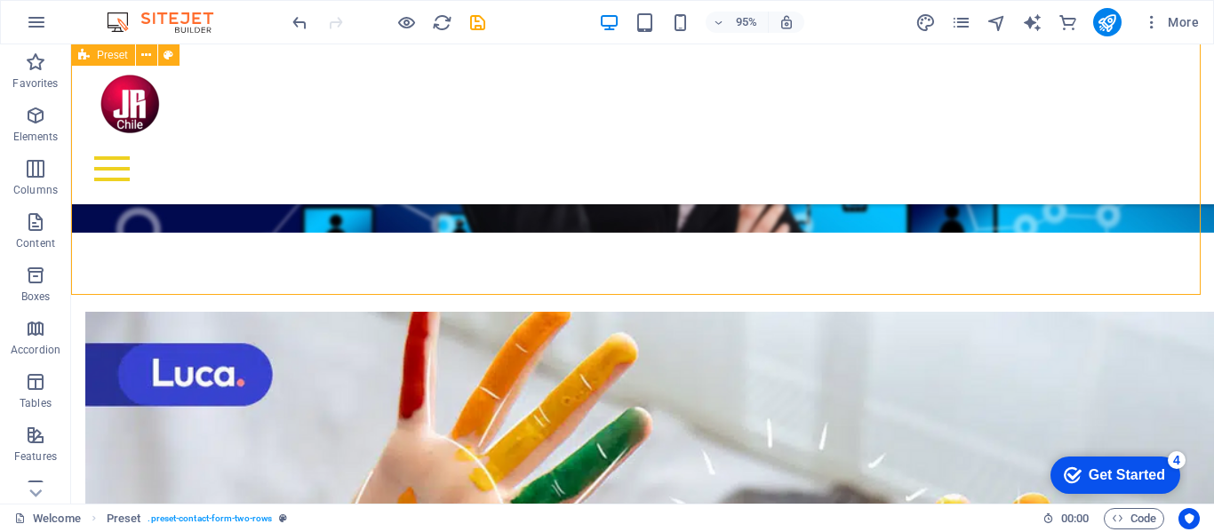
scroll to position [1588, 0]
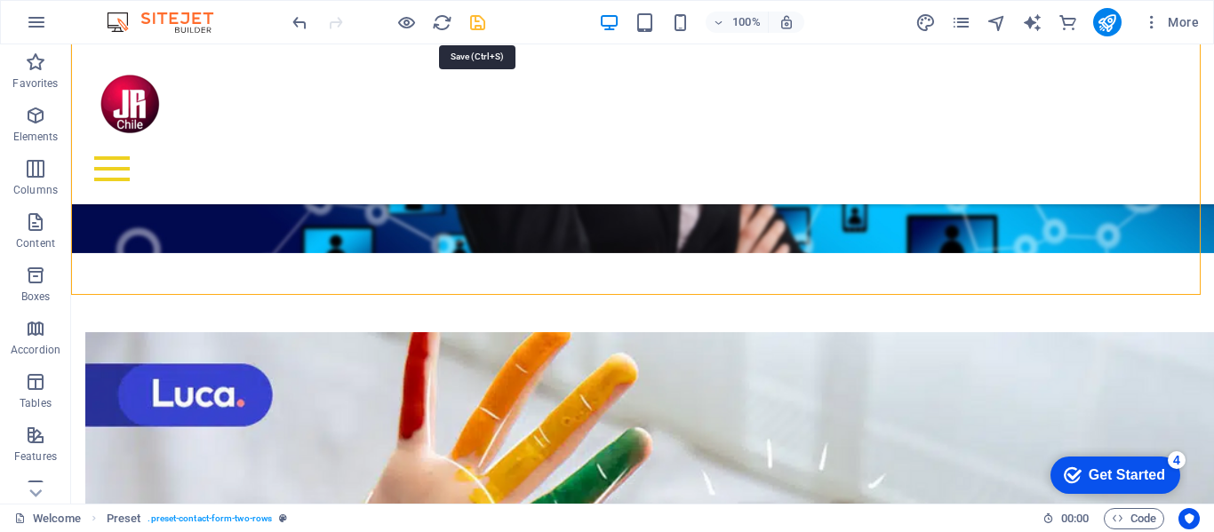
click at [478, 23] on icon "save" at bounding box center [477, 22] width 20 height 20
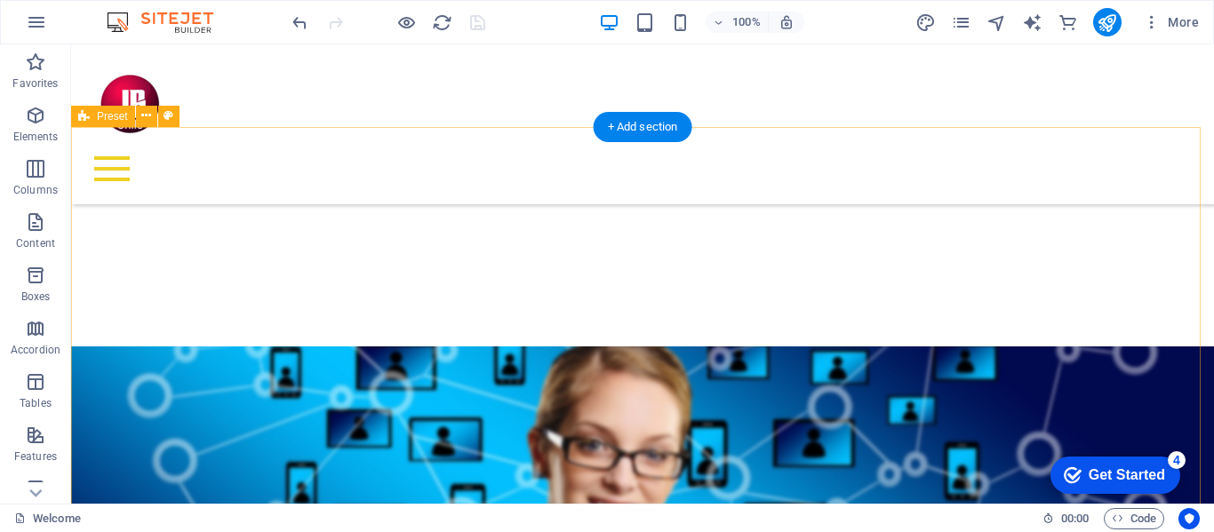
scroll to position [1232, 0]
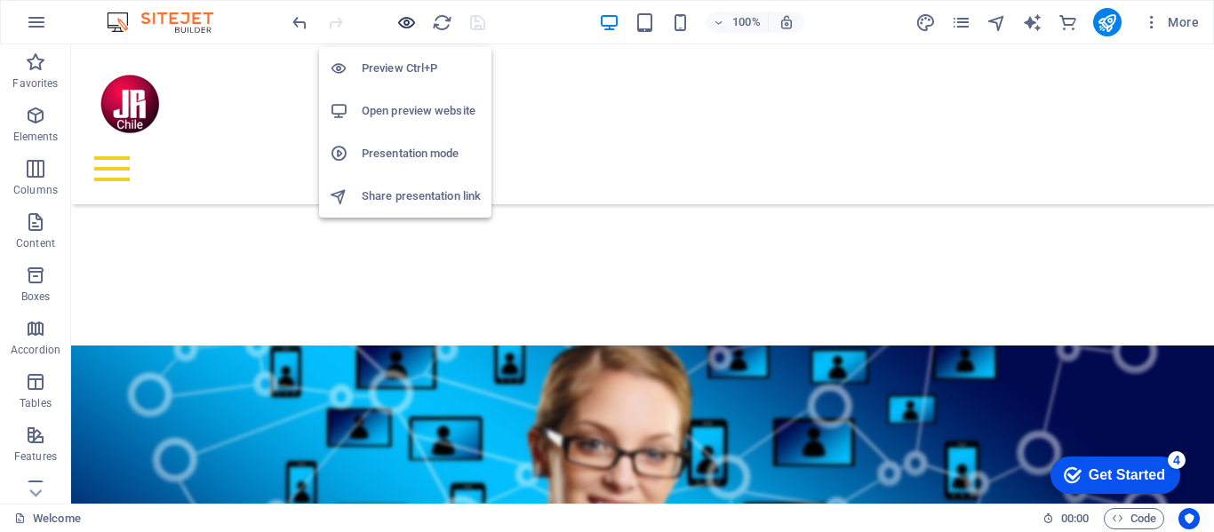
click at [403, 20] on icon "button" at bounding box center [406, 22] width 20 height 20
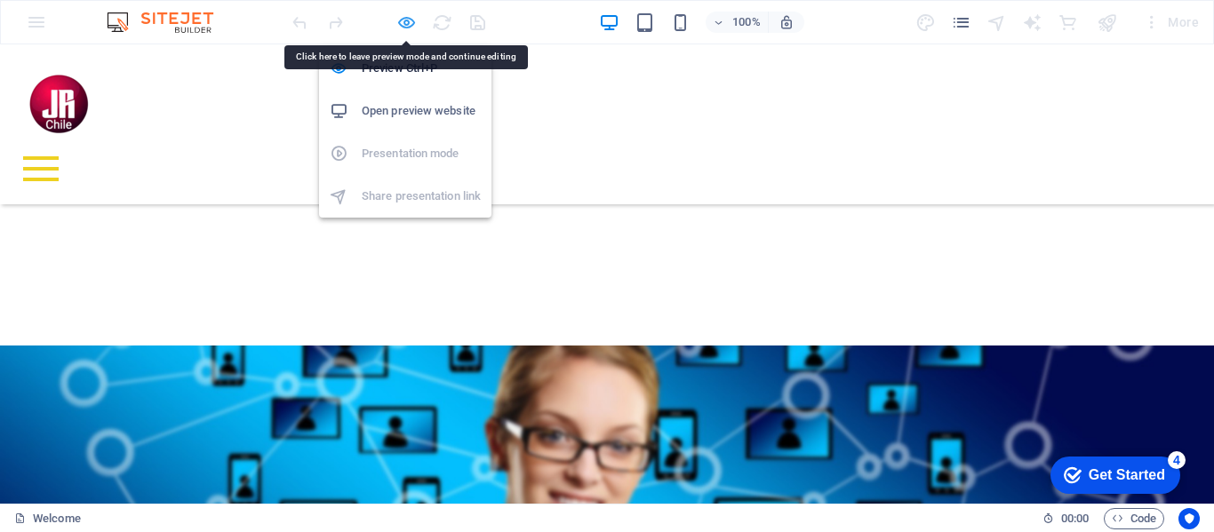
drag, startPoint x: 402, startPoint y: 20, endPoint x: 419, endPoint y: 211, distance: 190.9
click at [402, 20] on icon "button" at bounding box center [406, 22] width 20 height 20
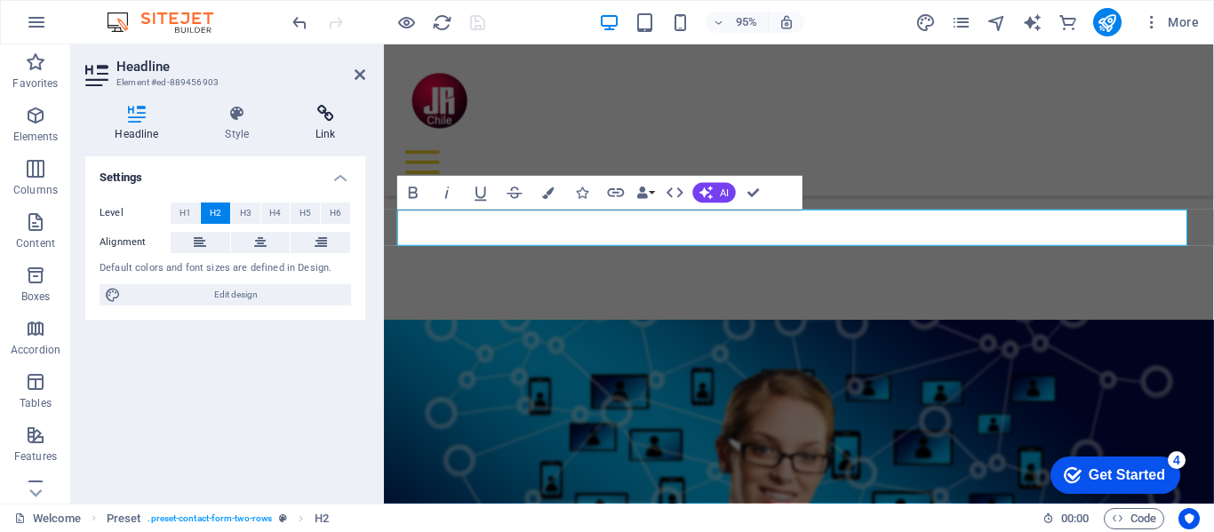
click at [335, 115] on icon at bounding box center [325, 114] width 79 height 18
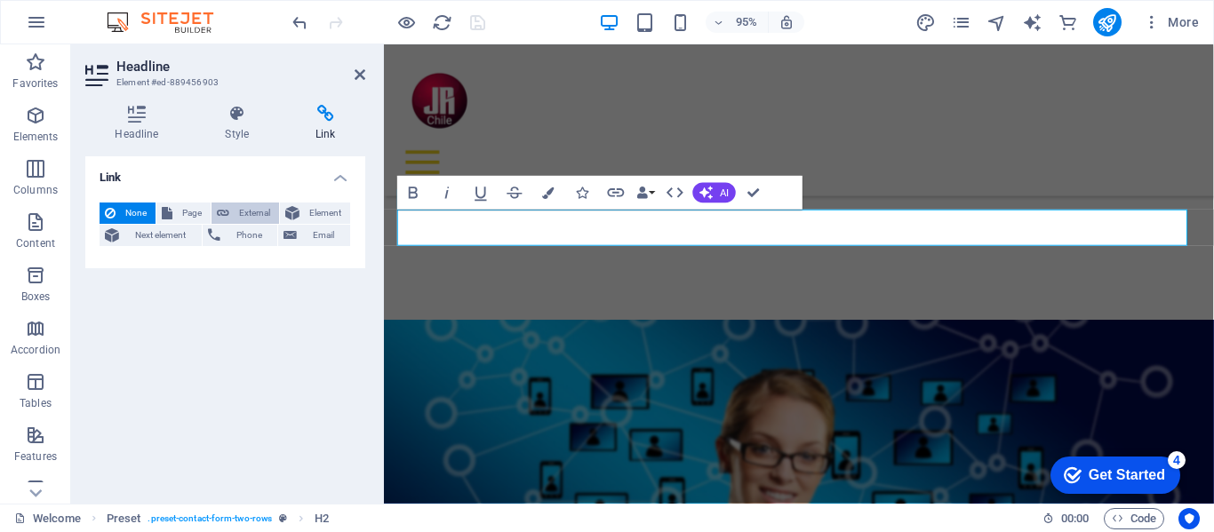
click at [243, 209] on span "External" at bounding box center [254, 213] width 39 height 21
select select "blank"
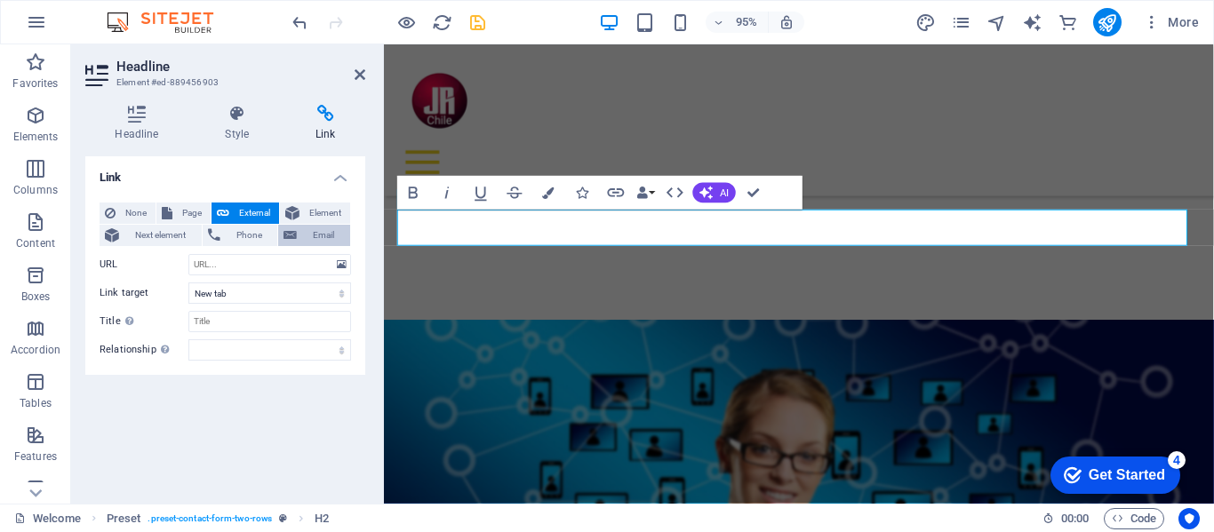
click at [313, 230] on span "Email" at bounding box center [323, 235] width 43 height 21
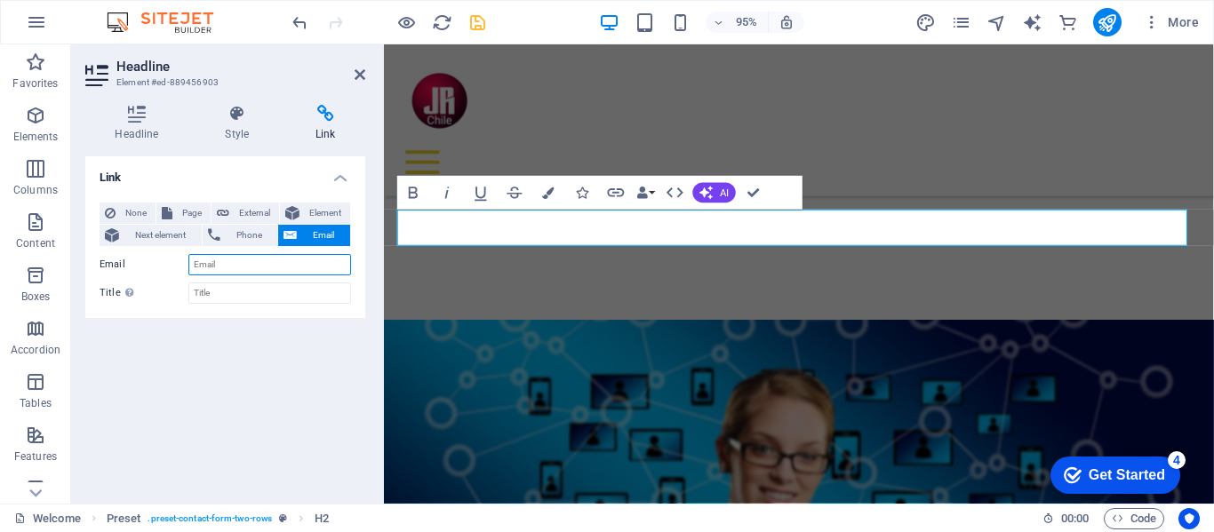
click at [270, 267] on input "Email" at bounding box center [269, 264] width 163 height 21
type input "[EMAIL_ADDRESS][DOMAIN_NAME]"
click at [294, 367] on div "Link None Page External Element Next element Phone Email Page Welcome About us …" at bounding box center [225, 322] width 280 height 333
drag, startPoint x: 683, startPoint y: 149, endPoint x: 754, endPoint y: 187, distance: 80.7
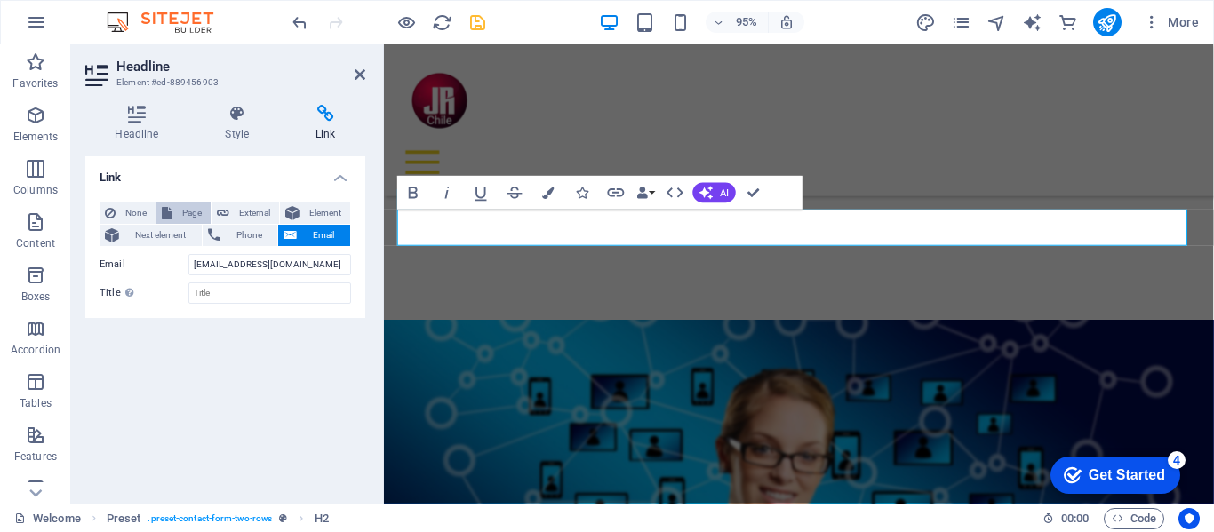
click at [187, 210] on span "Page" at bounding box center [192, 213] width 28 height 21
select select
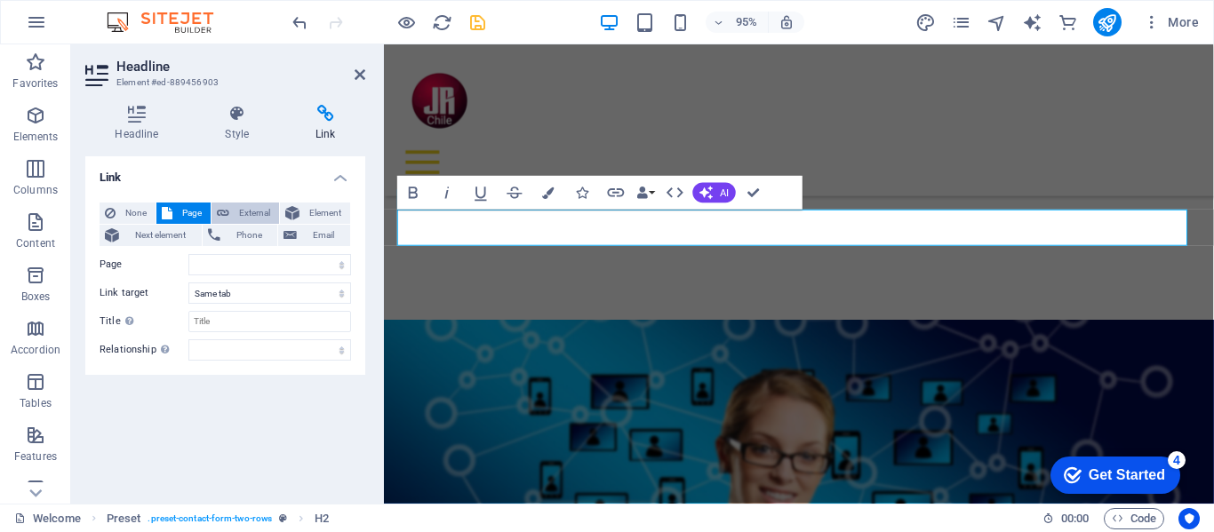
click at [238, 209] on span "External" at bounding box center [254, 213] width 39 height 21
select select "blank"
click at [315, 208] on span "Element" at bounding box center [325, 213] width 40 height 21
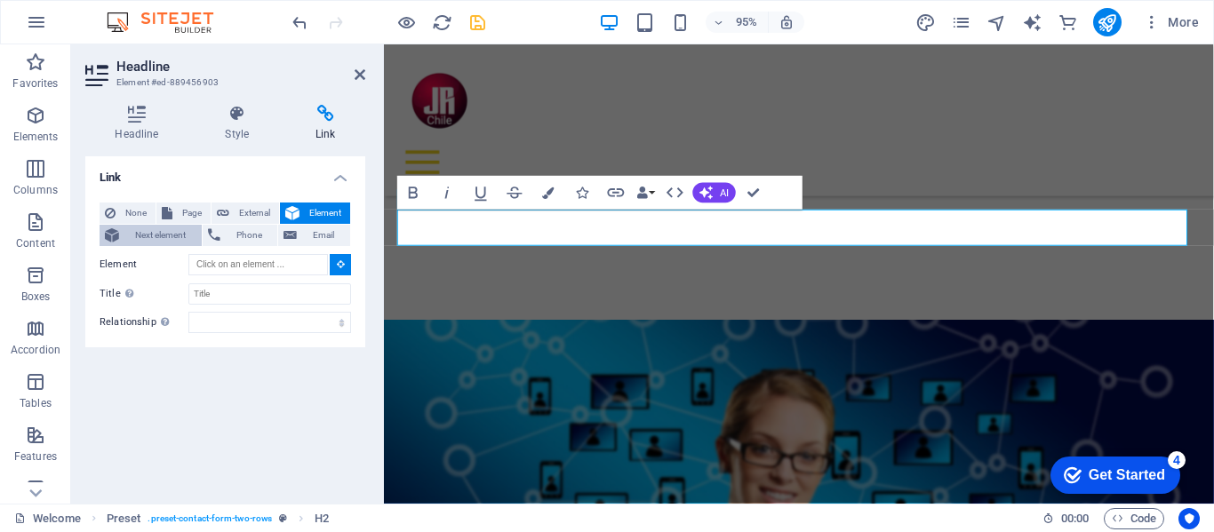
click at [143, 231] on span "Next element" at bounding box center [160, 235] width 72 height 21
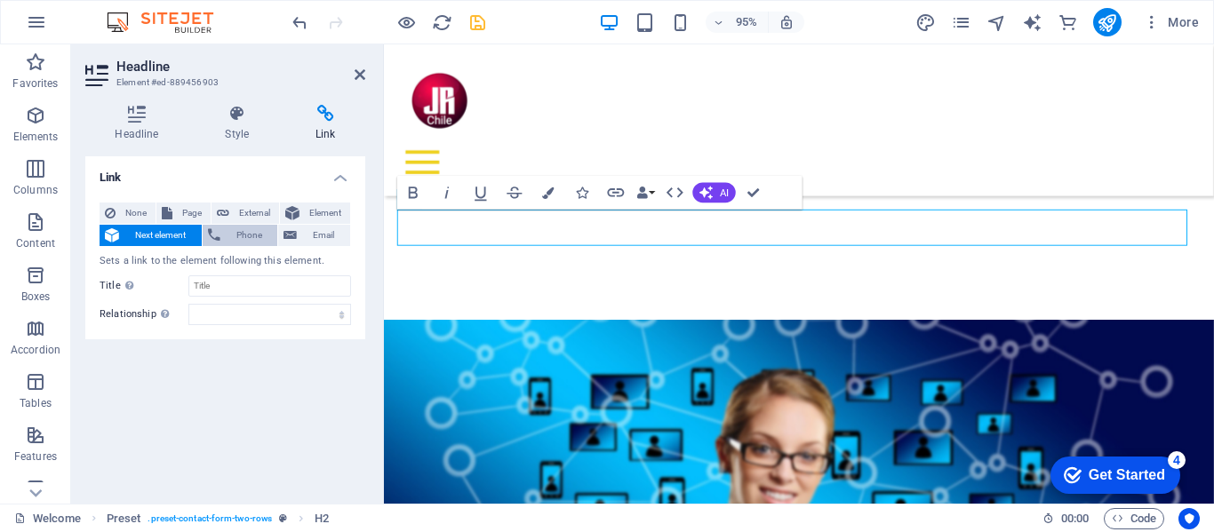
click at [239, 232] on span "Phone" at bounding box center [249, 235] width 47 height 21
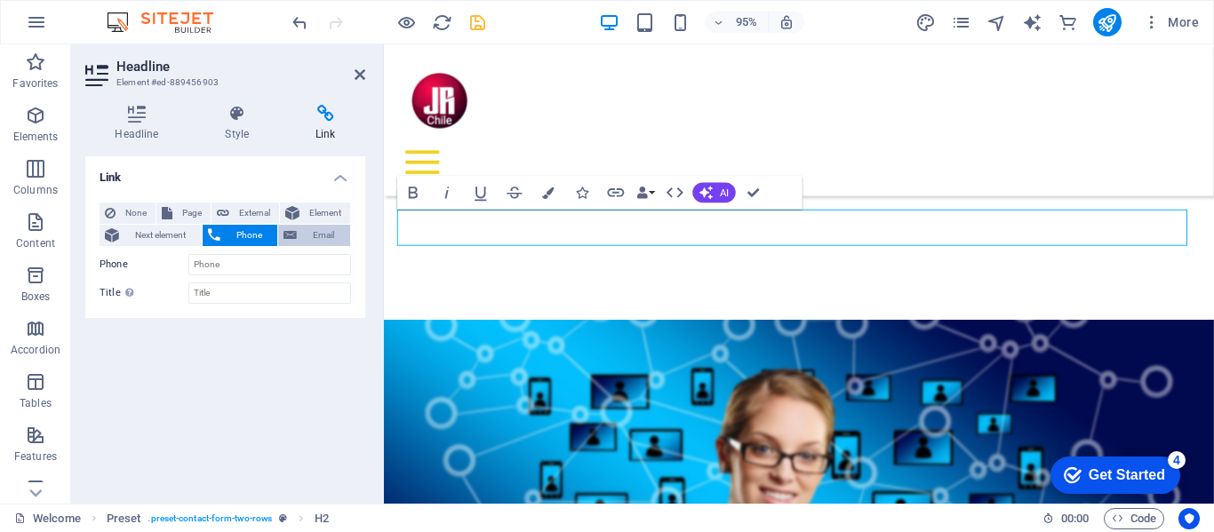
click at [307, 229] on span "Email" at bounding box center [323, 235] width 43 height 21
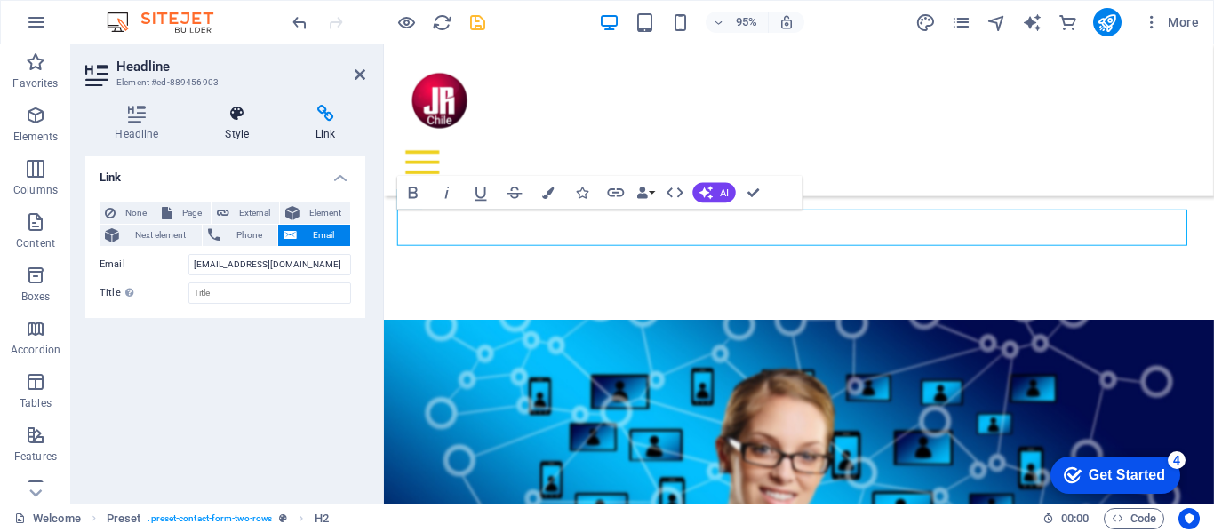
click at [228, 115] on icon at bounding box center [237, 114] width 84 height 18
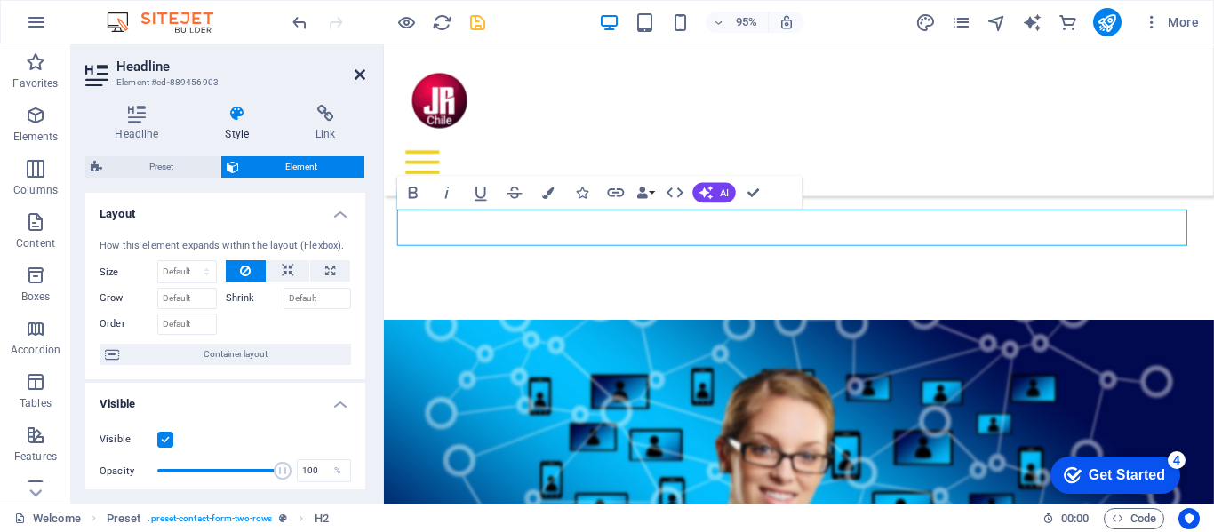
click at [358, 74] on icon at bounding box center [359, 75] width 11 height 14
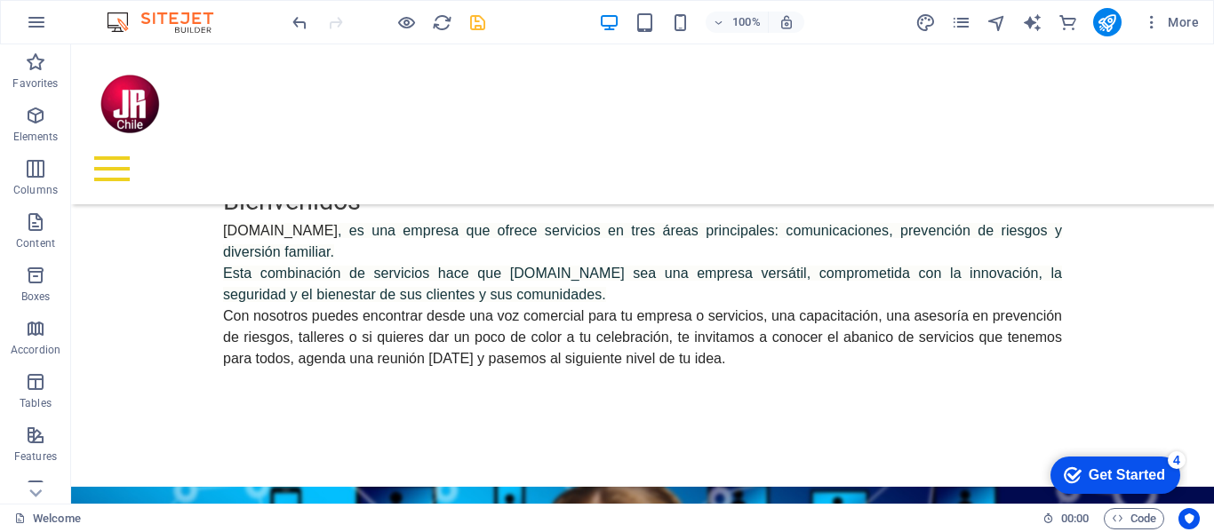
scroll to position [922, 0]
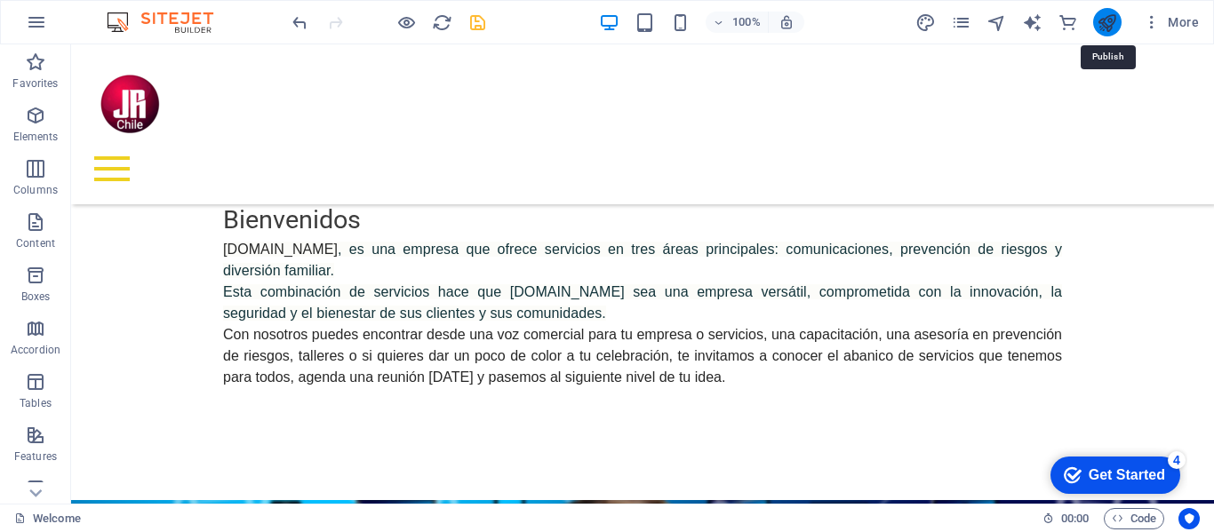
click at [1108, 20] on icon "publish" at bounding box center [1106, 22] width 20 height 20
